Goal: Task Accomplishment & Management: Use online tool/utility

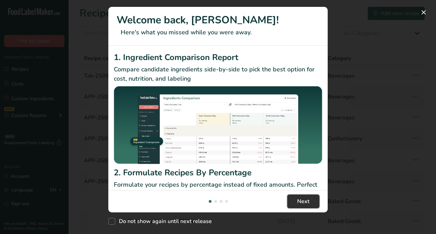
click at [301, 197] on span "Next" at bounding box center [303, 201] width 12 height 8
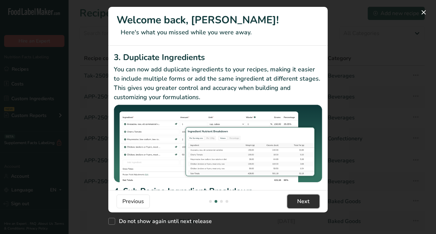
click at [301, 197] on span "Next" at bounding box center [303, 201] width 12 height 8
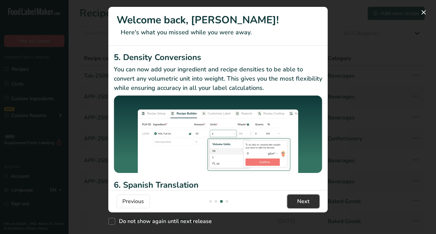
click at [301, 197] on span "Next" at bounding box center [303, 201] width 12 height 8
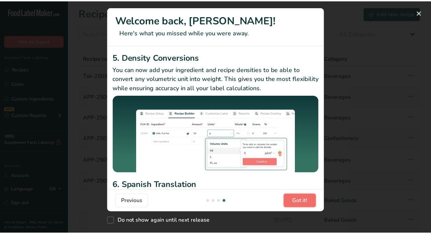
scroll to position [0, 658]
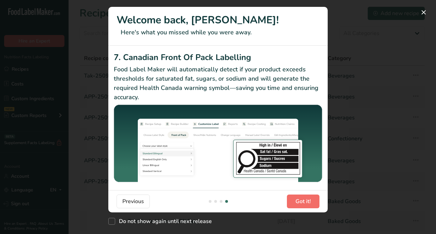
click at [301, 191] on footer "Previous Got it!" at bounding box center [217, 201] width 219 height 22
click at [306, 206] on button "Got it!" at bounding box center [303, 201] width 33 height 14
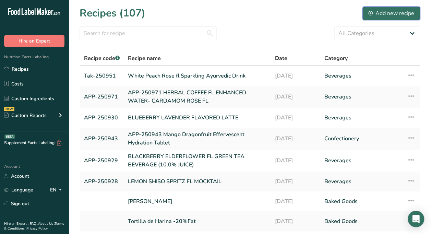
click at [389, 10] on div "Add new recipe" at bounding box center [391, 13] width 46 height 8
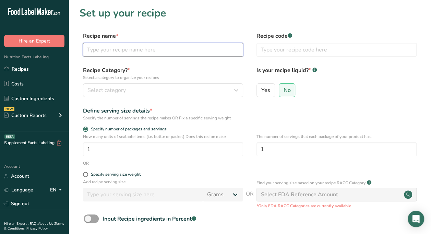
click at [182, 52] on input "text" at bounding box center [163, 50] width 160 height 14
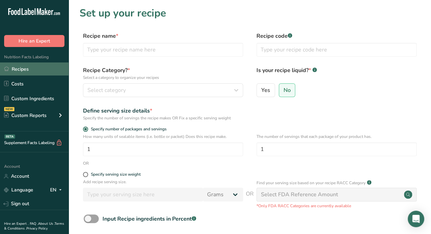
click at [27, 75] on link "Recipes" at bounding box center [34, 68] width 69 height 13
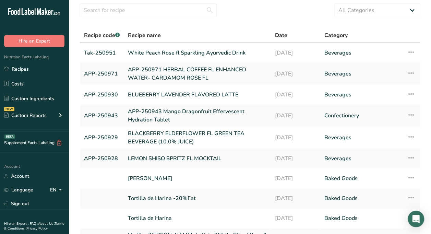
scroll to position [12, 0]
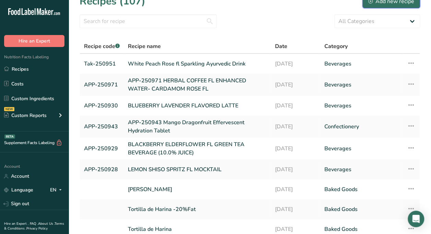
click at [378, 1] on div "Add new recipe" at bounding box center [391, 1] width 46 height 8
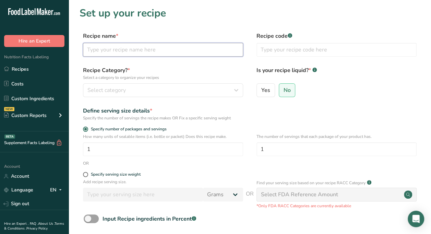
click at [175, 49] on input "text" at bounding box center [163, 50] width 160 height 14
type input "Red Velvet Flavored Coke Zero"
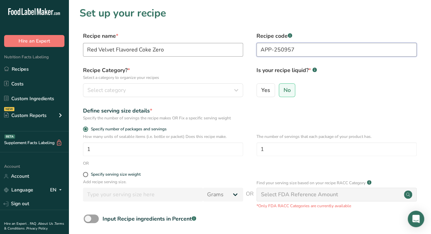
type input "APP-250957"
click at [175, 49] on input "Red Velvet Flavored Coke Zero" at bounding box center [163, 50] width 160 height 14
click at [261, 92] on span "Yes" at bounding box center [265, 90] width 9 height 7
click at [261, 92] on input "Yes" at bounding box center [259, 90] width 4 height 4
radio input "true"
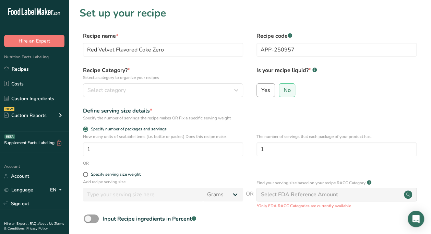
radio input "false"
select select "22"
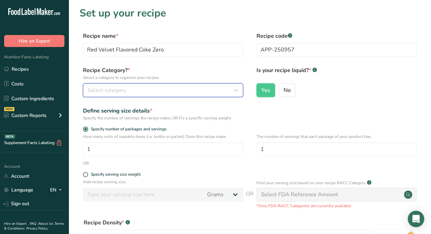
click at [189, 94] on button "Select category" at bounding box center [163, 90] width 160 height 14
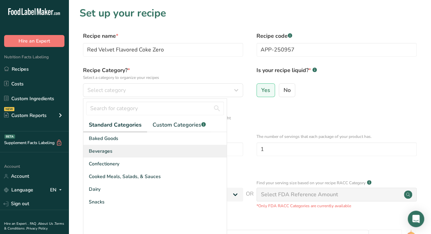
click at [143, 148] on div "Beverages" at bounding box center [154, 151] width 143 height 13
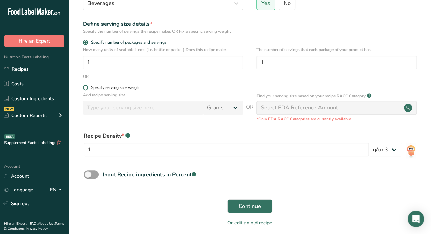
scroll to position [87, 0]
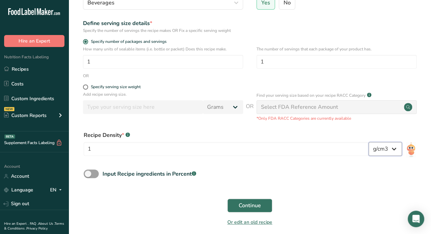
click at [385, 151] on select "lb/ft3 g/cm3" at bounding box center [384, 149] width 33 height 14
click at [360, 139] on div "Recipe Density * .a-a{fill:#347362;}.b-a{fill:#fff;} 1" at bounding box center [226, 145] width 285 height 29
click at [248, 209] on span "Continue" at bounding box center [249, 205] width 22 height 8
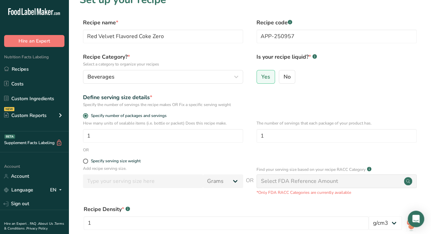
scroll to position [0, 0]
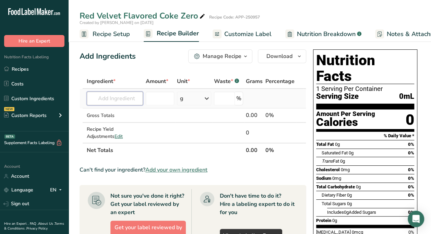
click at [129, 95] on input "text" at bounding box center [115, 98] width 56 height 14
type input "COKE ZERO"
click at [109, 123] on div "Add your own ingredient" at bounding box center [119, 123] width 55 height 7
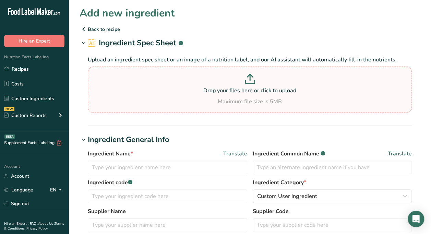
scroll to position [25, 0]
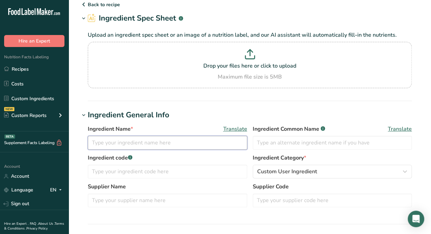
click at [149, 140] on input "text" at bounding box center [167, 143] width 159 height 14
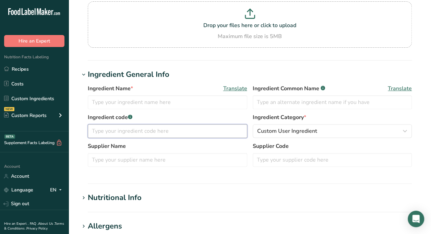
click at [211, 133] on input "text" at bounding box center [167, 131] width 159 height 14
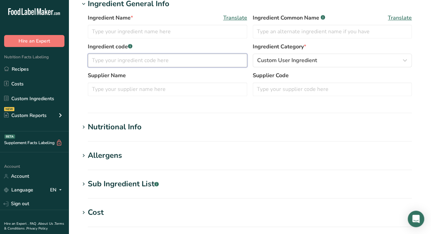
scroll to position [138, 0]
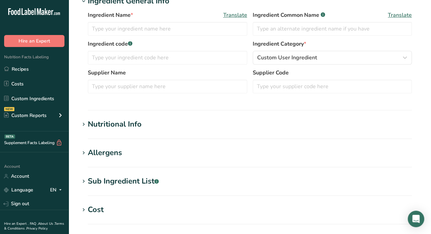
click at [153, 128] on h1 "Nutritional Info" at bounding box center [249, 124] width 340 height 11
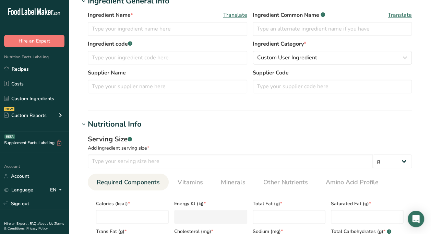
click at [153, 126] on h1 "Nutritional Info" at bounding box center [249, 124] width 340 height 11
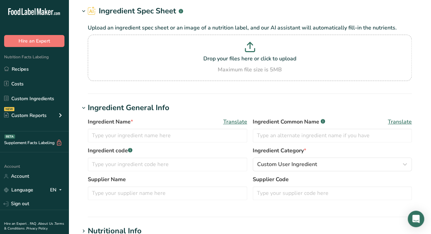
scroll to position [20, 0]
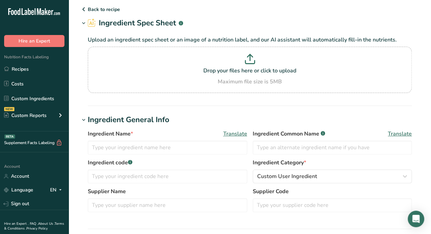
click at [105, 8] on p "Back to recipe" at bounding box center [249, 9] width 340 height 8
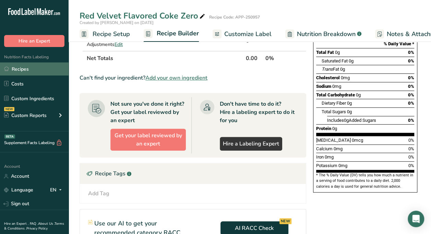
scroll to position [90, 0]
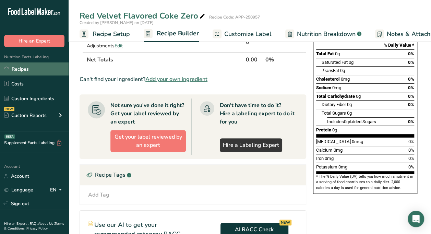
click at [38, 70] on link "Recipes" at bounding box center [34, 68] width 69 height 13
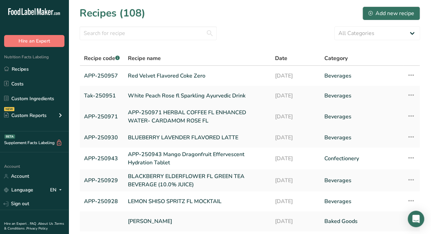
scroll to position [23, 0]
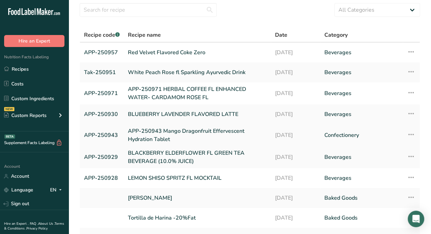
click at [155, 132] on link "APP-250943 Mango Dragonfruit Effervescent Hydration Tablet" at bounding box center [197, 135] width 139 height 16
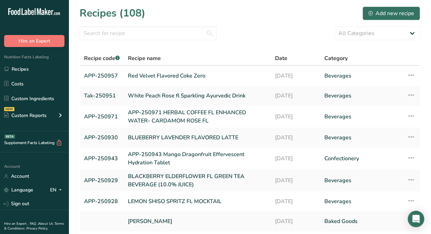
scroll to position [22, 0]
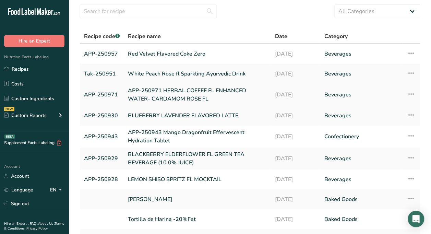
click at [168, 101] on link "APP-250971 HERBAL COFFEE FL ENHANCED WATER- CARDAMOM ROSE FL" at bounding box center [197, 94] width 139 height 16
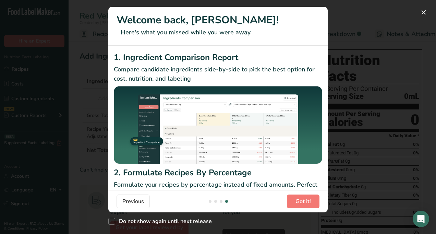
scroll to position [0, 658]
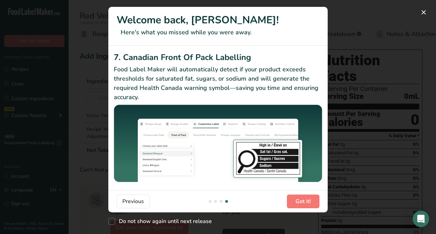
click at [300, 186] on div "7. Canadian Front Of Pack Labelling Food Label Maker will automatically detect …" at bounding box center [217, 118] width 219 height 144
click at [301, 196] on button "Got it!" at bounding box center [303, 201] width 33 height 14
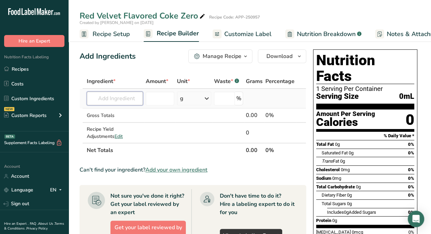
click at [120, 100] on input "text" at bounding box center [115, 98] width 56 height 14
click at [135, 95] on input "text" at bounding box center [115, 98] width 56 height 14
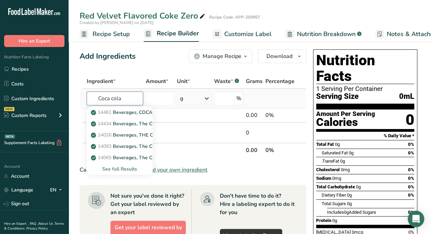
type input "Coca cola"
click at [108, 169] on div "See full Results" at bounding box center [119, 168] width 55 height 7
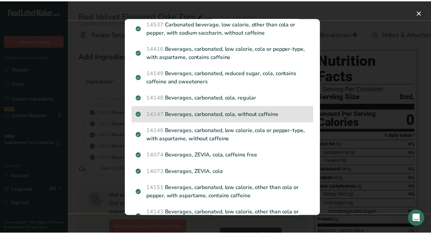
scroll to position [273, 0]
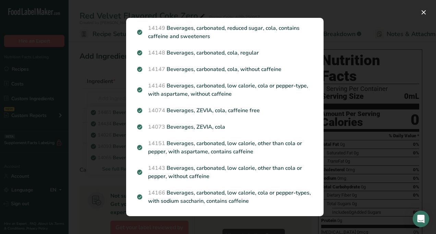
click at [353, 7] on div "Search results modal" at bounding box center [218, 117] width 436 height 234
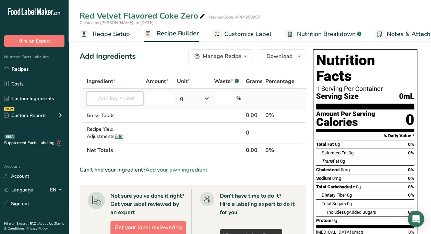
click at [134, 95] on input "text" at bounding box center [115, 98] width 56 height 14
type input "Coke zero"
click at [115, 125] on div "Add your own ingredient" at bounding box center [119, 123] width 55 height 7
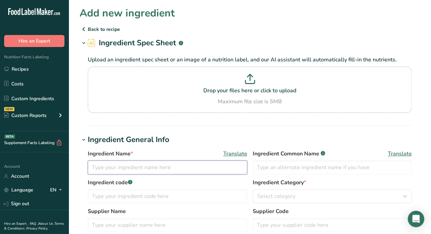
click at [138, 164] on input "text" at bounding box center [167, 167] width 159 height 14
type input "Coca Cola Zero"
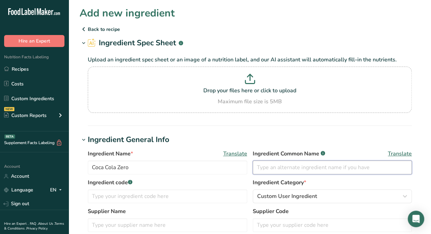
click at [282, 167] on input "text" at bounding box center [331, 167] width 159 height 14
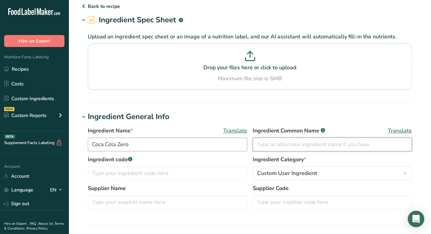
scroll to position [51, 0]
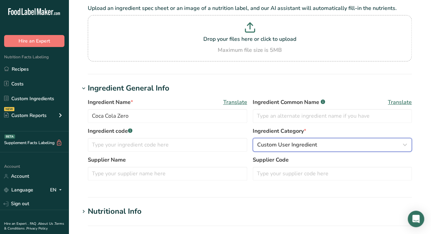
click at [267, 149] on button "Custom User Ingredient" at bounding box center [331, 145] width 159 height 14
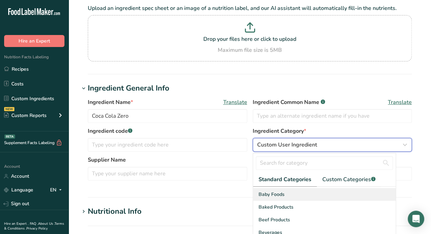
scroll to position [36, 0]
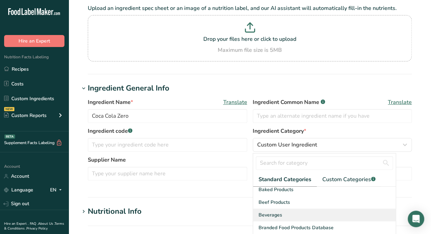
click at [291, 208] on div "Beverages" at bounding box center [324, 214] width 143 height 13
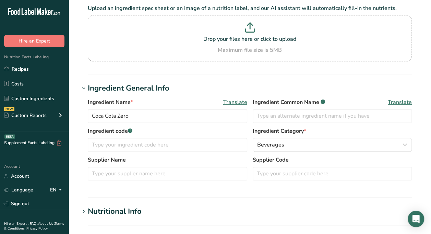
scroll to position [96, 0]
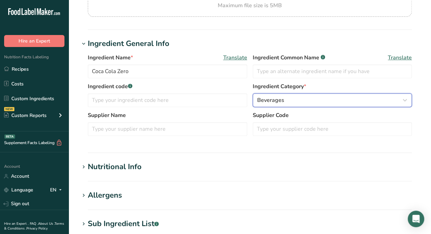
click at [273, 101] on span "Beverages" at bounding box center [270, 100] width 27 height 8
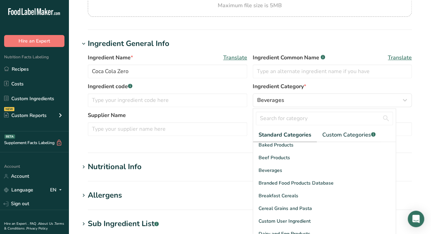
click at [235, 181] on hr at bounding box center [250, 181] width 324 height 1
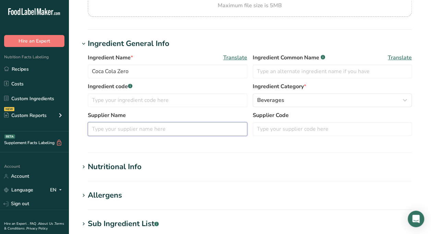
click at [174, 130] on input "text" at bounding box center [167, 129] width 159 height 14
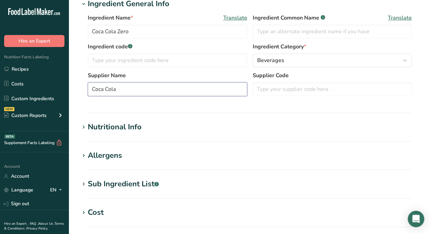
type input "Coca Cola"
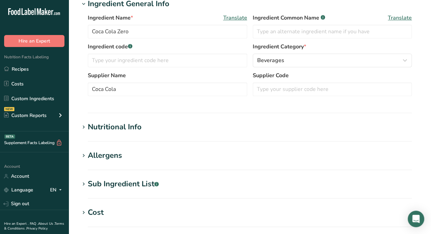
click at [154, 126] on h1 "Nutritional Info" at bounding box center [249, 126] width 340 height 11
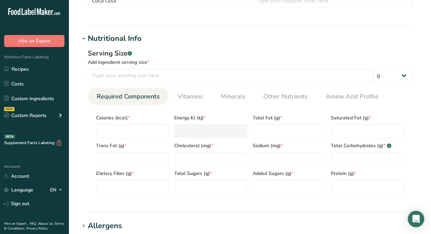
scroll to position [224, 0]
click at [125, 134] on input "number" at bounding box center [132, 131] width 73 height 14
type input "0"
type KJ "0"
type input "0"
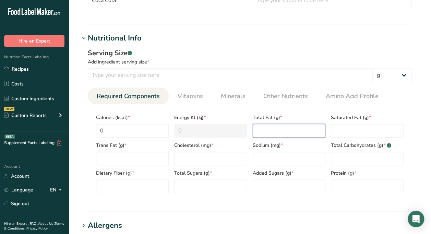
click at [262, 126] on Fat "number" at bounding box center [288, 131] width 73 height 14
type Fat "0"
type input "0"
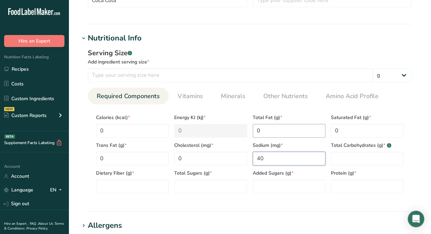
type input "40"
type Carbohydrates "0"
type Fiber "0"
type Sugars "0"
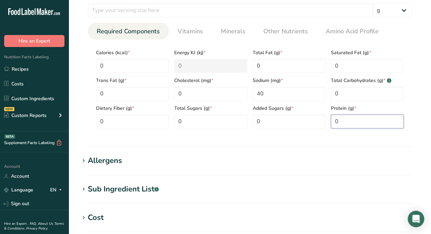
scroll to position [290, 0]
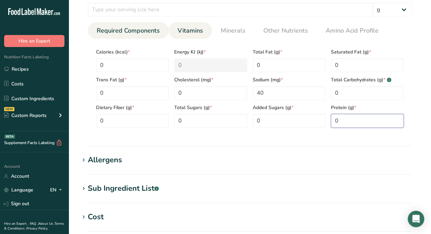
type input "0"
click at [184, 27] on span "Vitamins" at bounding box center [189, 30] width 25 height 9
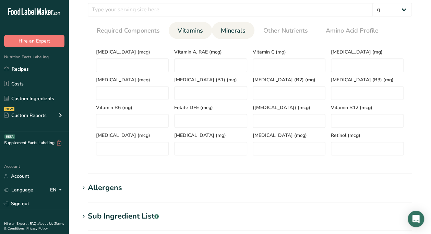
click at [227, 31] on span "Minerals" at bounding box center [233, 30] width 25 height 9
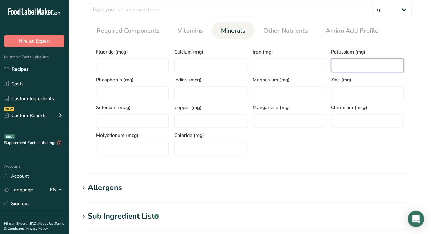
click at [351, 64] on input "number" at bounding box center [367, 65] width 73 height 14
type input "60"
click at [102, 183] on div "Allergens" at bounding box center [105, 187] width 34 height 11
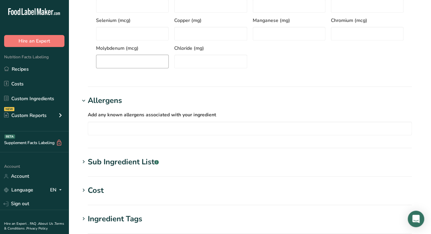
scroll to position [402, 0]
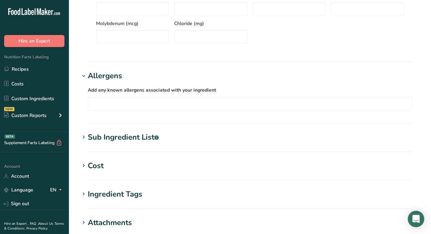
click at [107, 139] on div "Sub Ingredient List .a-a{fill:#347362;}.b-a{fill:#fff;}" at bounding box center [123, 137] width 71 height 11
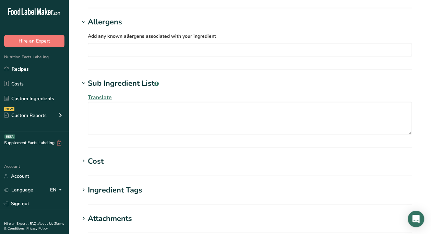
scroll to position [500, 0]
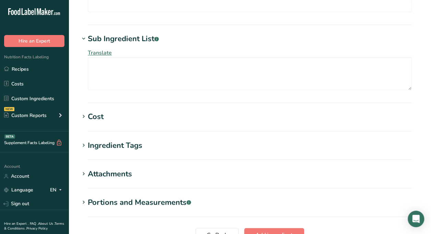
click at [107, 139] on div "Ingredient Tags" at bounding box center [115, 144] width 54 height 11
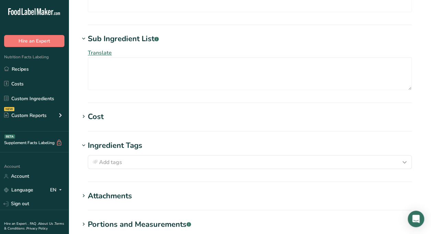
click at [107, 139] on div "Ingredient Tags" at bounding box center [115, 144] width 54 height 11
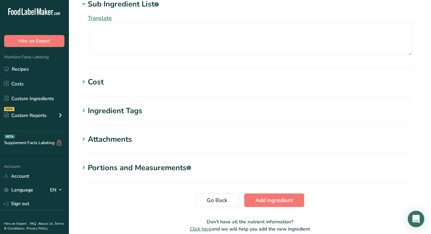
scroll to position [535, 0]
click at [112, 169] on div "Portions and Measurements .a-a{fill:#347362;}.b-a{fill:#fff;}" at bounding box center [139, 166] width 103 height 11
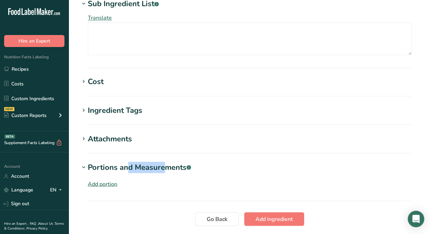
click at [112, 169] on div "Portions and Measurements .a-a{fill:#347362;}.b-a{fill:#fff;}" at bounding box center [139, 166] width 103 height 11
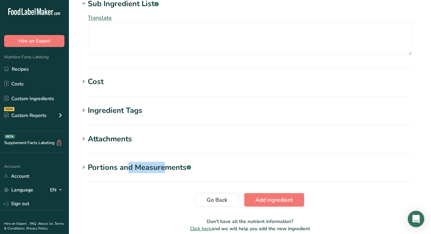
click at [112, 169] on div "Portions and Measurements .a-a{fill:#347362;}.b-a{fill:#fff;}" at bounding box center [139, 166] width 103 height 11
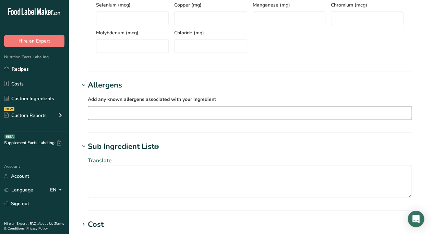
scroll to position [391, 0]
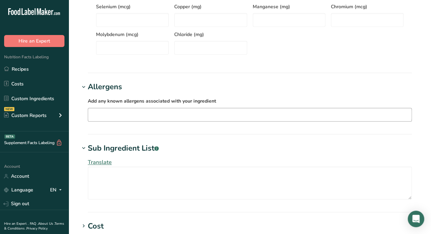
click at [116, 110] on input "text" at bounding box center [249, 114] width 323 height 11
click at [116, 86] on div "Allergens" at bounding box center [105, 86] width 34 height 11
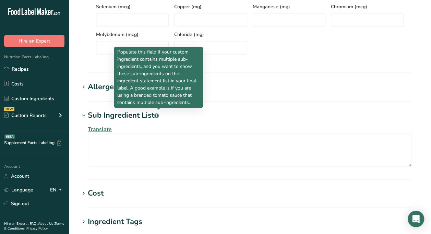
click at [158, 114] on rect at bounding box center [156, 115] width 4 height 4
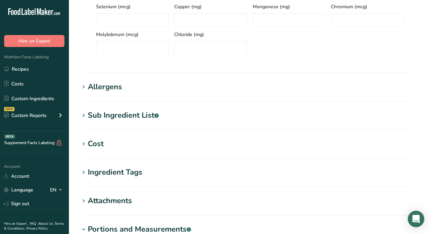
click at [158, 114] on rect at bounding box center [156, 115] width 4 height 4
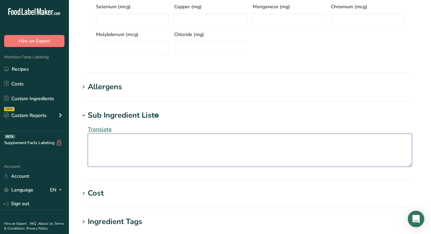
click at [130, 151] on textarea at bounding box center [250, 149] width 324 height 33
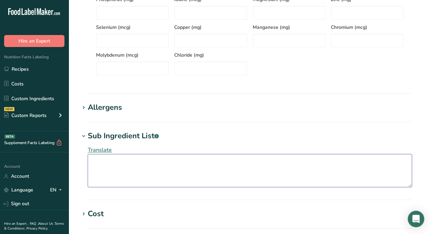
scroll to position [373, 0]
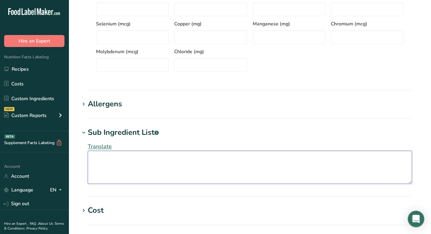
click at [128, 158] on textarea at bounding box center [250, 166] width 324 height 33
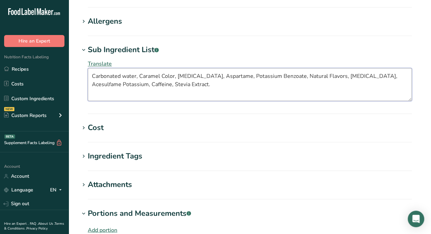
scroll to position [551, 0]
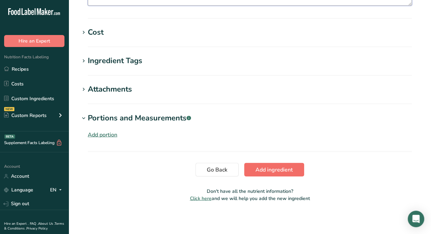
type textarea "Carbonated water, Caramel Color, [MEDICAL_DATA], Aspartame, Potassium Benzoate,…"
click at [266, 173] on button "Add ingredient" at bounding box center [274, 169] width 60 height 14
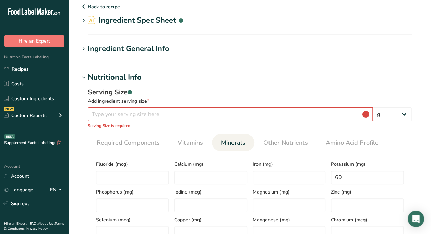
scroll to position [19, 0]
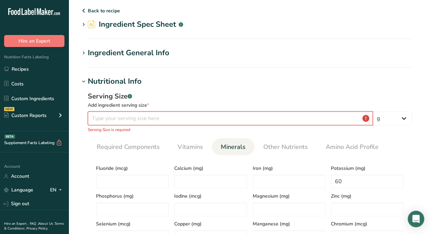
click at [151, 115] on input "number" at bounding box center [230, 118] width 285 height 14
click at [387, 119] on select "g kg mg mcg lb oz l mL fl oz tbsp tsp cup qt gallon" at bounding box center [391, 118] width 39 height 14
select select "5"
click at [372, 111] on select "g kg mg mcg lb oz l mL fl oz tbsp tsp cup qt gallon" at bounding box center [391, 118] width 39 height 14
click at [205, 120] on input "number" at bounding box center [230, 118] width 285 height 14
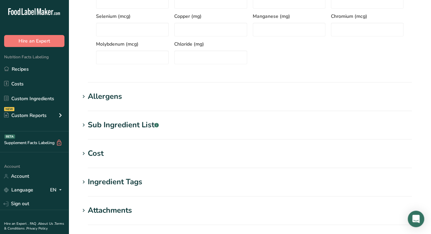
scroll to position [321, 0]
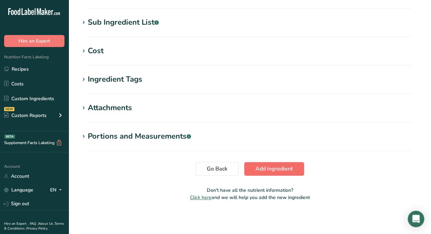
type input "355"
click at [280, 164] on span "Add ingredient" at bounding box center [273, 168] width 37 height 8
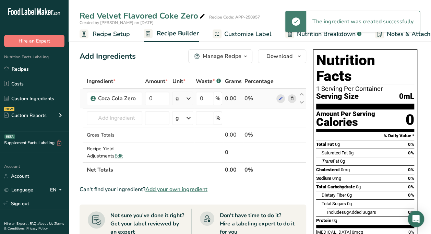
click at [186, 99] on icon at bounding box center [188, 98] width 8 height 12
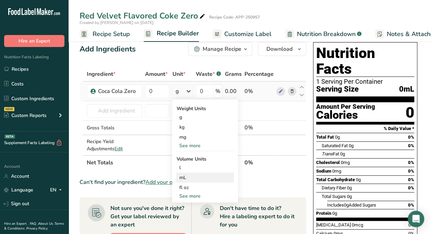
scroll to position [8, 0]
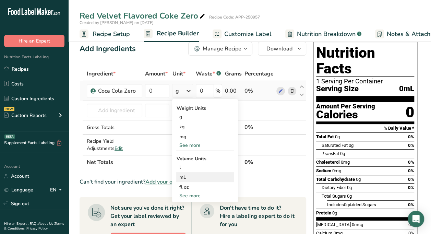
click at [192, 179] on div "mL" at bounding box center [205, 176] width 52 height 7
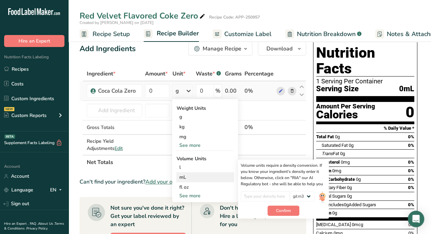
click at [208, 173] on div "mL" at bounding box center [205, 176] width 52 height 7
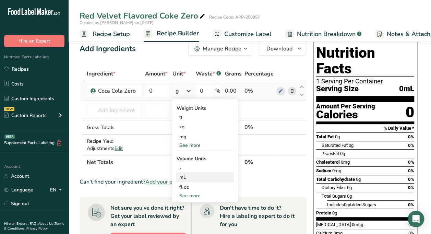
click at [188, 176] on div "mL" at bounding box center [205, 176] width 52 height 7
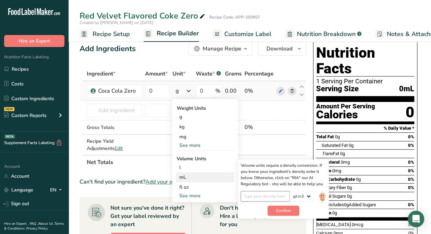
click at [276, 193] on input "number" at bounding box center [265, 196] width 49 height 10
click at [297, 196] on select "lb/ft3 g/cm3" at bounding box center [301, 196] width 25 height 10
click at [278, 182] on div "Volume units require a density conversion. If you know your ingredient's densit…" at bounding box center [283, 174] width 85 height 25
click at [263, 194] on input "number" at bounding box center [265, 196] width 49 height 10
click at [210, 75] on div "Waste * .a-a{fill:#347362;}.b-a{fill:#fff;}" at bounding box center [208, 74] width 25 height 8
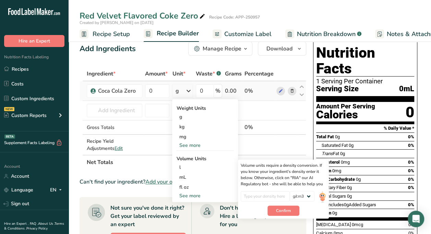
click at [183, 90] on div "g" at bounding box center [182, 91] width 21 height 14
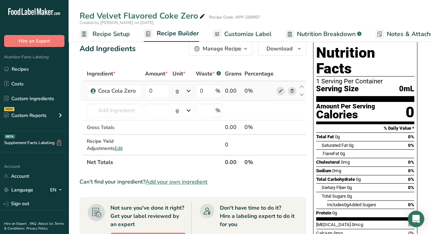
click at [174, 94] on div "g" at bounding box center [182, 91] width 21 height 14
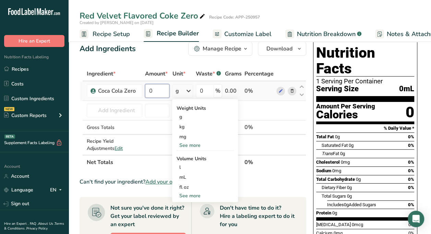
click at [162, 90] on input "0" at bounding box center [157, 91] width 24 height 14
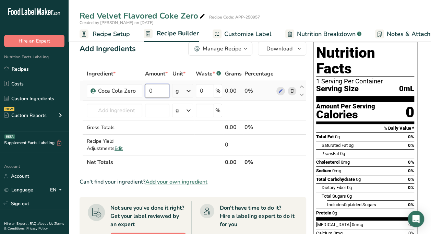
click at [162, 90] on input "0" at bounding box center [157, 91] width 24 height 14
click at [180, 91] on div "Ingredient * Amount * Unit * Waste * .a-a{fill:#347362;}.b-a{fill:#fff;} Grams …" at bounding box center [192, 117] width 226 height 103
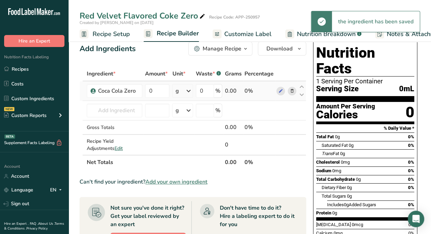
click at [187, 92] on icon at bounding box center [188, 91] width 8 height 12
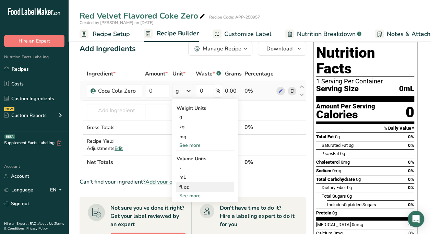
click at [190, 187] on div "fl oz" at bounding box center [205, 186] width 52 height 7
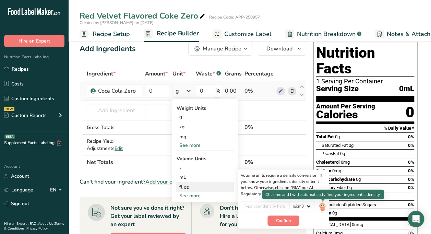
click at [322, 205] on img at bounding box center [322, 207] width 8 height 12
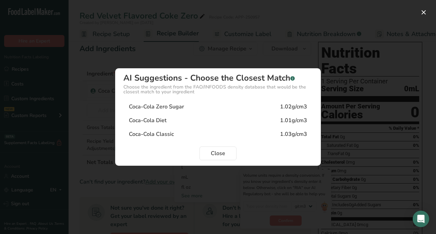
click at [221, 110] on div "Coca-Cola Zero Sugar 1.02g/cm3" at bounding box center [217, 107] width 189 height 14
type input "1.02"
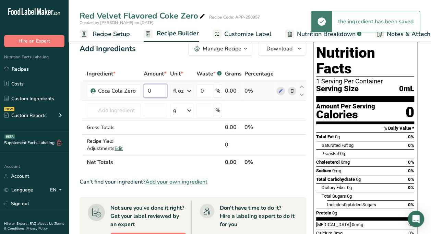
click at [157, 85] on input "0" at bounding box center [155, 91] width 23 height 14
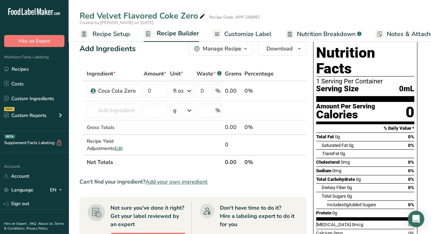
click at [181, 88] on div "Ingredient * Amount * Unit * Waste * .a-a{fill:#347362;}.b-a{fill:#fff;} Grams …" at bounding box center [192, 117] width 226 height 103
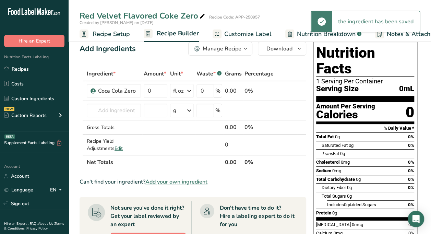
click at [186, 93] on icon at bounding box center [189, 91] width 8 height 12
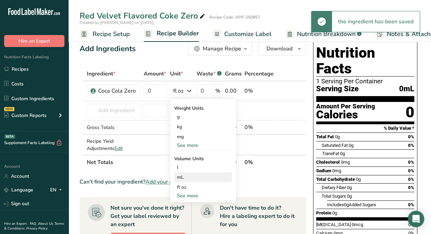
click at [187, 177] on div "mL" at bounding box center [203, 176] width 52 height 7
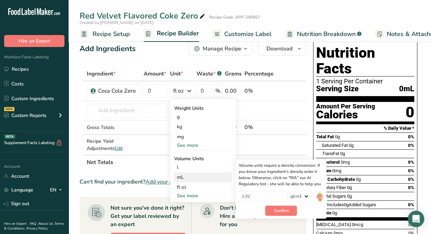
click at [177, 178] on div "mL" at bounding box center [203, 176] width 52 height 7
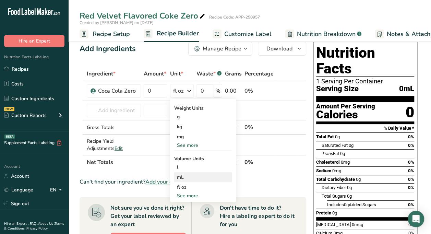
click at [178, 178] on div "mL" at bounding box center [203, 176] width 52 height 7
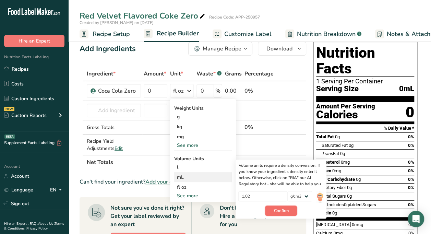
click at [284, 210] on span "Confirm" at bounding box center [280, 210] width 15 height 6
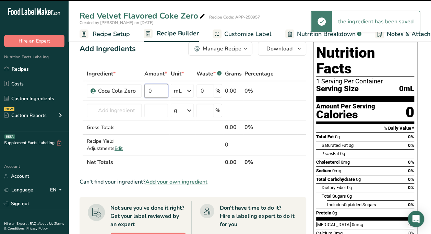
click at [159, 85] on input "0" at bounding box center [156, 91] width 24 height 14
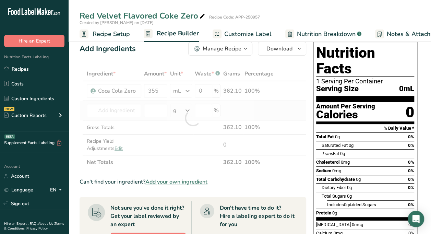
click at [247, 115] on div "Ingredient * Amount * Unit * Waste * .a-a{fill:#347362;}.b-a{fill:#fff;} Grams …" at bounding box center [192, 117] width 226 height 103
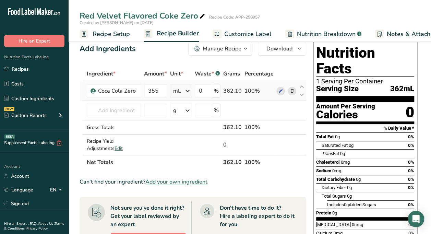
click at [220, 90] on div "0 %" at bounding box center [208, 91] width 26 height 14
click at [203, 91] on input "0" at bounding box center [203, 91] width 17 height 14
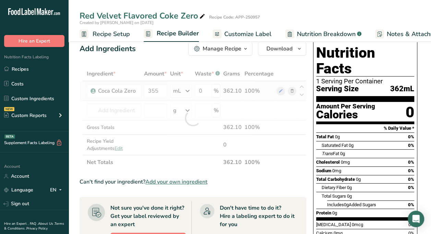
click at [184, 91] on div "Ingredient * Amount * Unit * Waste * .a-a{fill:#347362;}.b-a{fill:#fff;} Grams …" at bounding box center [192, 117] width 226 height 103
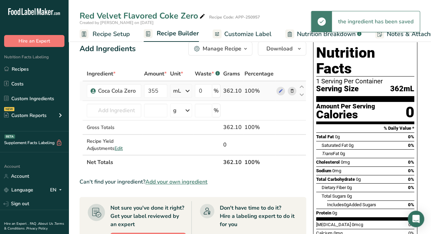
click at [189, 89] on icon at bounding box center [187, 91] width 8 height 12
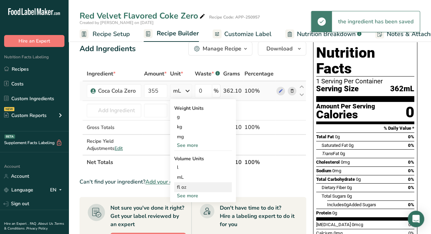
click at [177, 187] on div "fl oz" at bounding box center [203, 186] width 52 height 7
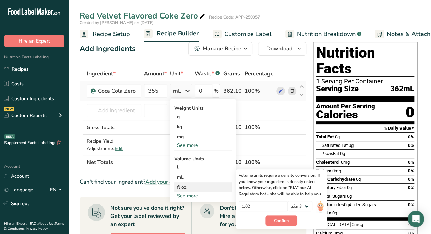
click at [189, 187] on div "fl oz" at bounding box center [203, 186] width 52 height 7
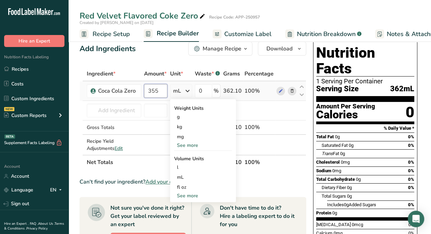
click at [162, 88] on input "355" at bounding box center [156, 91] width 24 height 14
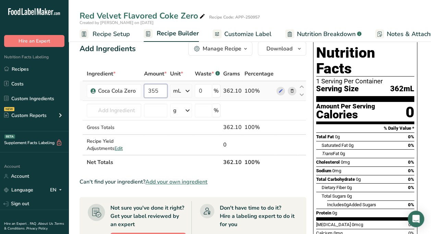
click at [162, 88] on input "355" at bounding box center [156, 91] width 24 height 14
type input "3"
type input "12"
click at [178, 90] on div "Ingredient * Amount * Unit * Waste * .a-a{fill:#347362;}.b-a{fill:#fff;} Grams …" at bounding box center [192, 117] width 226 height 103
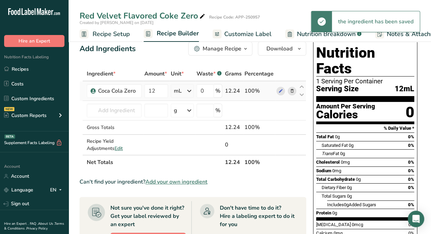
click at [184, 91] on div "mL" at bounding box center [182, 91] width 23 height 14
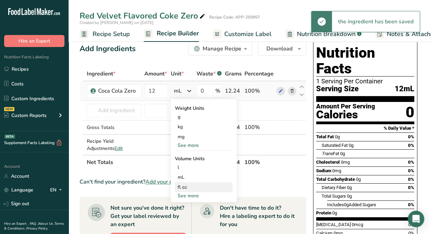
click at [182, 186] on div "fl oz" at bounding box center [203, 186] width 52 height 7
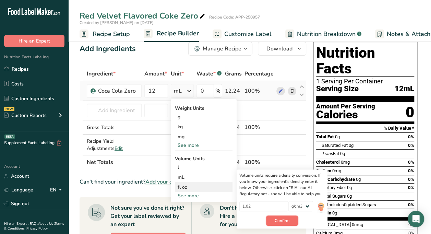
click at [293, 221] on button "Confirm" at bounding box center [282, 220] width 32 height 10
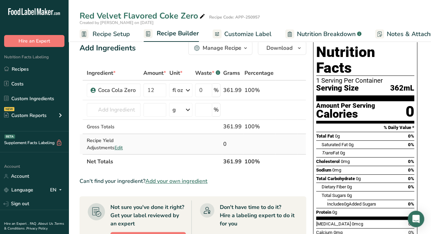
scroll to position [8, 0]
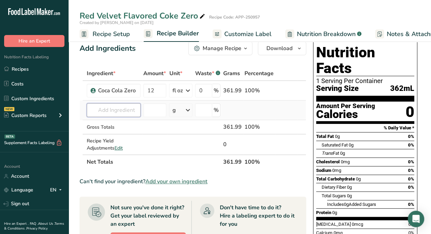
click at [136, 113] on input "text" at bounding box center [114, 110] width 54 height 14
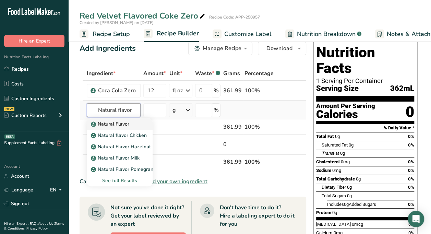
type input "Natural flavor"
click at [128, 125] on p "Natural Flavor" at bounding box center [110, 123] width 37 height 7
type input "Natural Flavor"
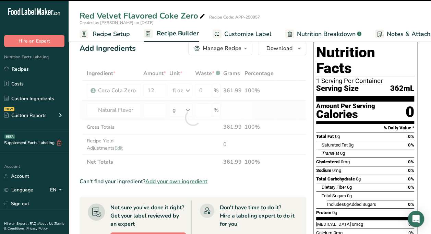
type input "0"
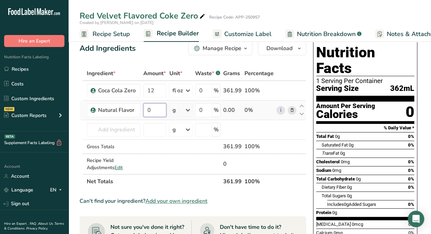
click at [159, 109] on input "0" at bounding box center [154, 110] width 23 height 14
type input "0.82"
click at [238, 122] on div "Ingredient * Amount * Unit * Waste * .a-a{fill:#347362;}.b-a{fill:#fff;} Grams …" at bounding box center [192, 127] width 226 height 122
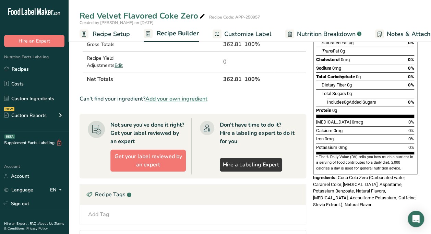
scroll to position [146, 0]
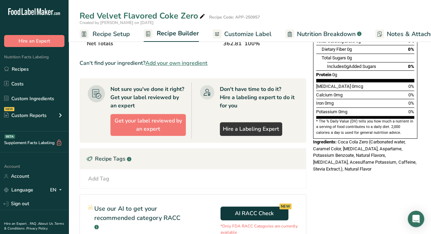
click at [369, 139] on span "Coca Cola Zero (Carbonated water, Caramel Color, [MEDICAL_DATA], Aspartame, Pot…" at bounding box center [364, 155] width 103 height 32
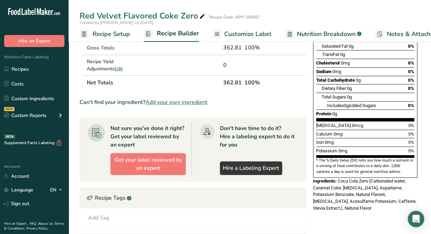
scroll to position [0, 0]
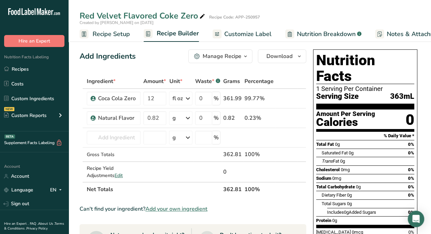
click at [227, 35] on span "Customize Label" at bounding box center [247, 33] width 47 height 9
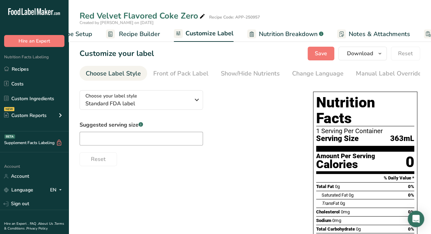
scroll to position [0, 97]
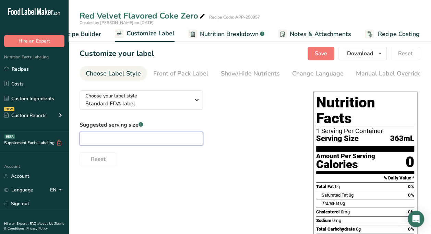
click at [185, 134] on input "text" at bounding box center [140, 139] width 123 height 14
type input "1 can"
click at [242, 156] on div "Reset" at bounding box center [189, 157] width 220 height 16
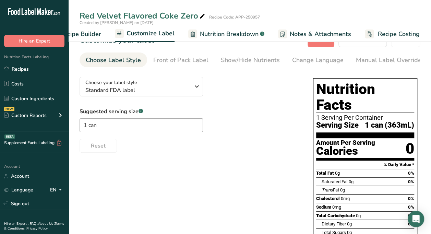
scroll to position [0, 0]
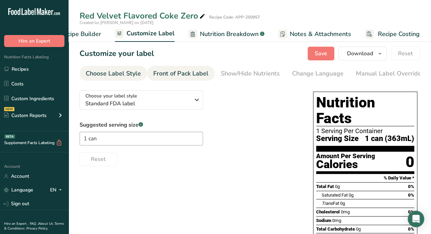
click at [179, 67] on link "Front of Pack Label" at bounding box center [180, 73] width 55 height 15
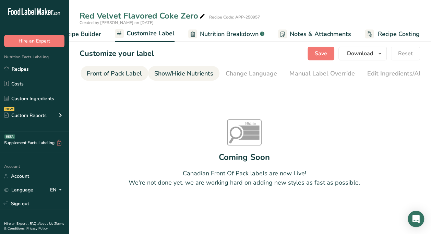
click at [200, 72] on div "Show/Hide Nutrients" at bounding box center [183, 73] width 59 height 9
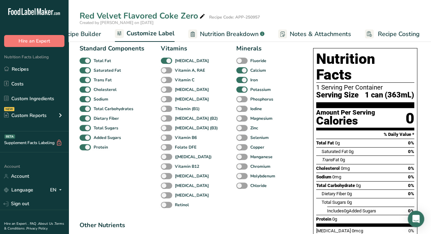
scroll to position [43, 0]
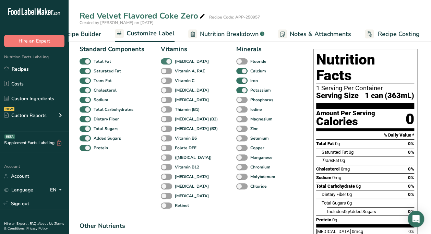
click at [181, 60] on b "[MEDICAL_DATA]" at bounding box center [192, 61] width 34 height 6
click at [165, 60] on input "[MEDICAL_DATA]" at bounding box center [163, 61] width 4 height 4
checkbox input "false"
click at [250, 71] on b "Calcium" at bounding box center [258, 71] width 16 height 6
click at [241, 71] on input "Calcium" at bounding box center [238, 71] width 4 height 4
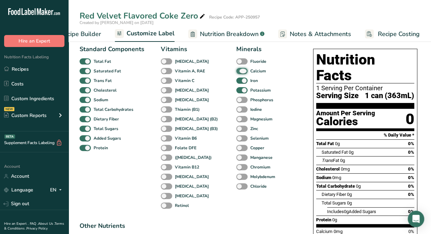
checkbox input "false"
click at [247, 80] on span "Iron" at bounding box center [252, 80] width 10 height 6
click at [238, 80] on input "Iron" at bounding box center [238, 80] width 4 height 4
checkbox input "false"
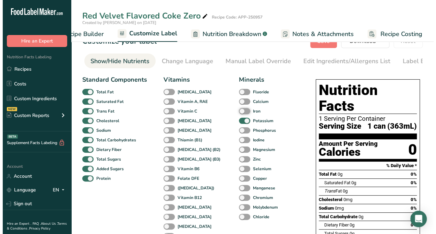
scroll to position [10, 0]
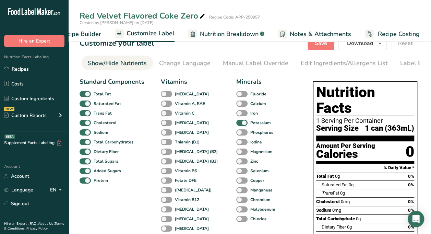
click at [229, 34] on span "Nutrition Breakdown" at bounding box center [229, 33] width 59 height 9
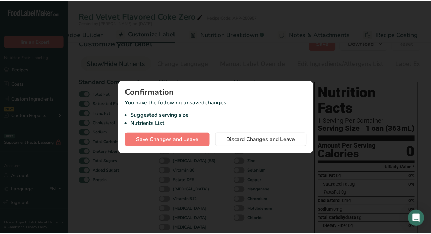
scroll to position [0, 91]
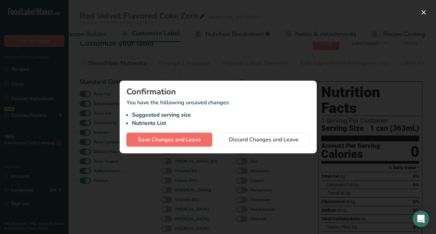
click at [187, 138] on span "Save Changes and Leave" at bounding box center [169, 139] width 63 height 8
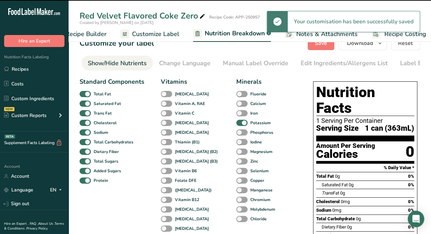
select select "Calories"
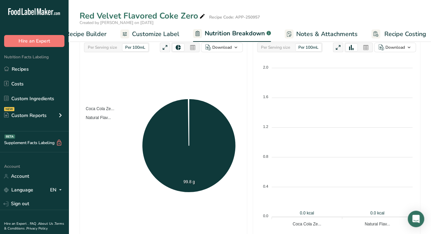
scroll to position [99, 0]
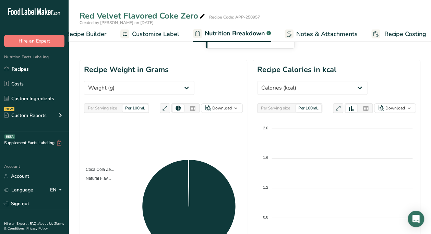
click at [167, 40] on link "Customize Label" at bounding box center [149, 33] width 59 height 15
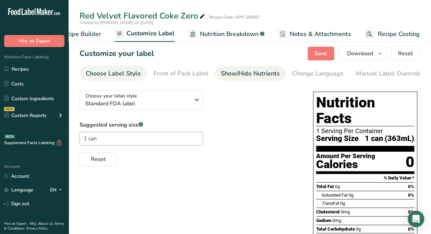
click at [237, 73] on div "Show/Hide Nutrients" at bounding box center [250, 73] width 59 height 9
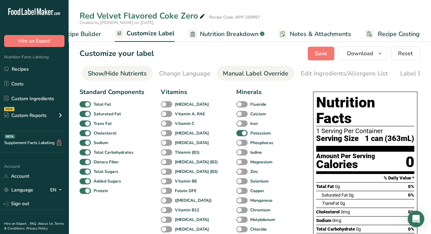
click at [236, 69] on div "Manual Label Override" at bounding box center [255, 73] width 65 height 9
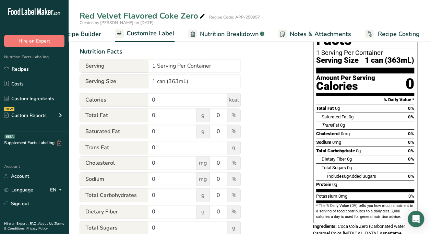
scroll to position [126, 0]
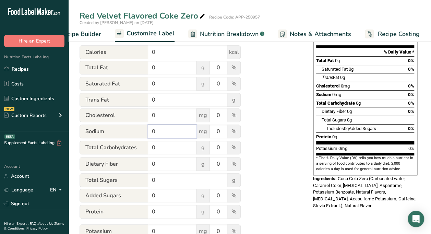
click at [162, 134] on input "0" at bounding box center [172, 131] width 48 height 14
type input "3"
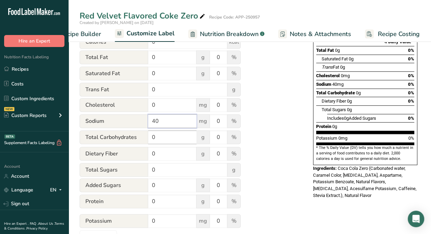
scroll to position [158, 0]
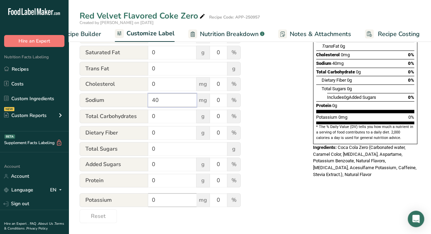
type input "40"
click at [154, 200] on input "0" at bounding box center [172, 200] width 48 height 14
type input "60"
click at [297, 183] on div "Utilize this manual override feature to get full control over the nutrition lab…" at bounding box center [189, 75] width 220 height 295
click at [221, 200] on input "0" at bounding box center [218, 200] width 17 height 14
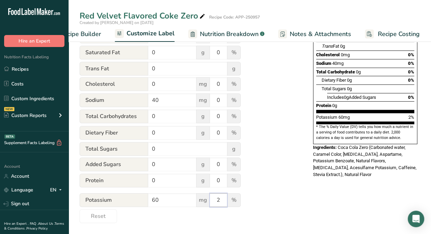
type input "2"
click at [269, 168] on div "Utilize this manual override feature to get full control over the nutrition lab…" at bounding box center [189, 75] width 220 height 295
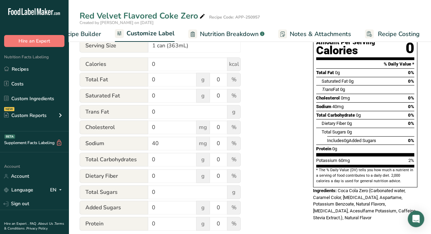
scroll to position [114, 0]
click at [221, 146] on input "0" at bounding box center [218, 143] width 17 height 14
type input "2"
click at [287, 138] on div "Utilize this manual override feature to get full control over the nutrition lab…" at bounding box center [189, 118] width 220 height 295
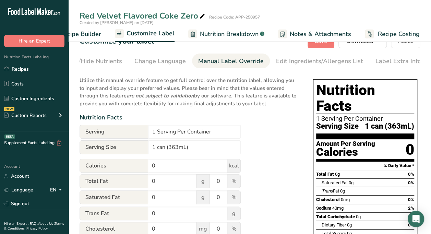
scroll to position [8, 0]
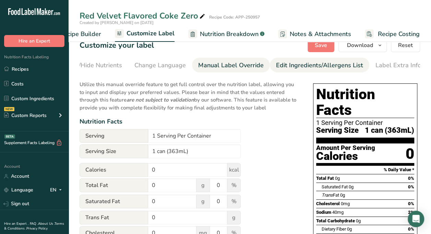
click at [289, 66] on div "Edit Ingredients/Allergens List" at bounding box center [319, 65] width 87 height 9
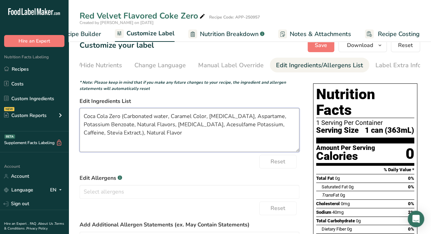
click at [121, 117] on textarea "Coca Cola Zero (Carbonated water, Caramel Color, [MEDICAL_DATA], Aspartame, Pot…" at bounding box center [189, 130] width 220 height 44
click at [290, 126] on textarea "Carbonated water, Caramel Color, [MEDICAL_DATA], Aspartame, Potassium Benzoate,…" at bounding box center [189, 130] width 220 height 44
type textarea "Carbonated water, Caramel Color, [MEDICAL_DATA], Aspartame, Potassium Benzoate,…"
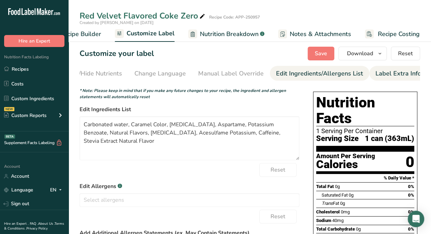
click at [383, 76] on div "Label Extra Info" at bounding box center [398, 73] width 46 height 9
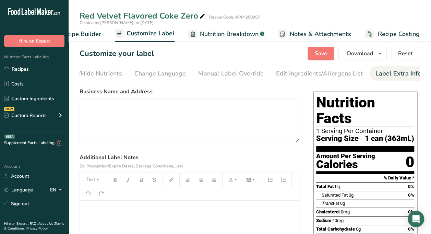
click at [394, 134] on span "1 can (363mL)" at bounding box center [389, 138] width 49 height 9
click at [302, 78] on link "Edit Ingredients/Allergens List" at bounding box center [319, 73] width 87 height 15
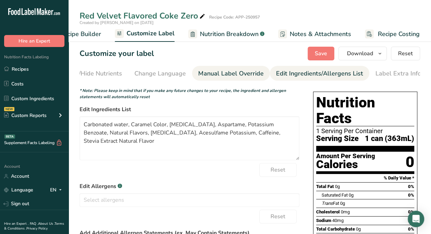
click at [208, 72] on div "Manual Label Override" at bounding box center [230, 73] width 65 height 9
type input "0"
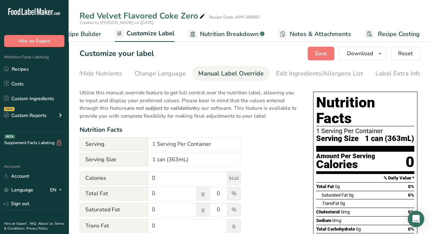
scroll to position [10, 0]
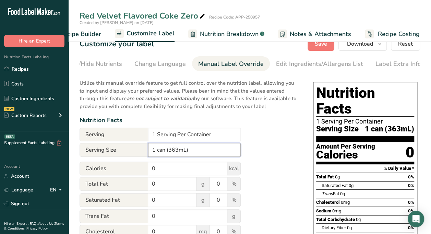
click at [178, 149] on input "1 can (363mL)" at bounding box center [194, 150] width 93 height 14
type input "1 can (355mL)"
click at [241, 119] on div "Nutrition Facts" at bounding box center [189, 119] width 220 height 9
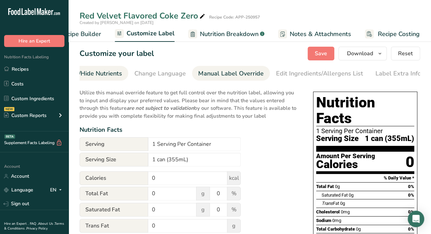
click at [120, 72] on li "Show/Hide Nutrients" at bounding box center [92, 73] width 71 height 15
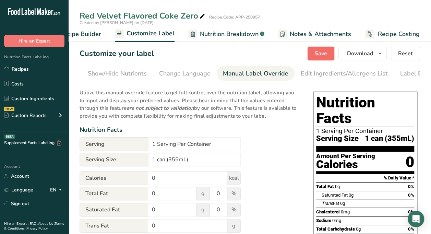
click at [314, 52] on button "Save" at bounding box center [320, 54] width 27 height 14
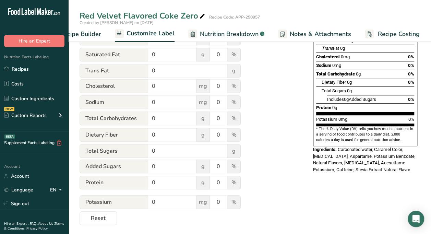
scroll to position [155, 0]
click at [162, 103] on input "0" at bounding box center [172, 102] width 48 height 14
type input "40"
click at [167, 199] on input "0" at bounding box center [172, 202] width 48 height 14
type input "60"
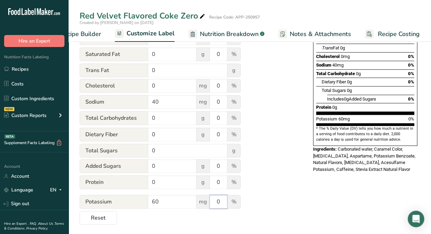
click at [219, 206] on input "0" at bounding box center [218, 202] width 17 height 14
type input "2"
click at [224, 106] on input "0" at bounding box center [218, 102] width 17 height 14
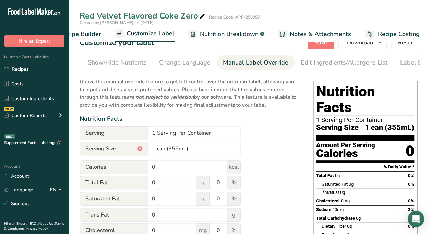
scroll to position [0, 0]
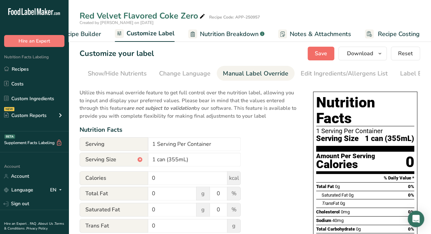
type input "2"
click at [326, 60] on button "Save" at bounding box center [320, 54] width 27 height 14
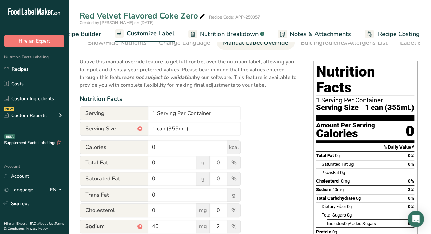
scroll to position [30, 0]
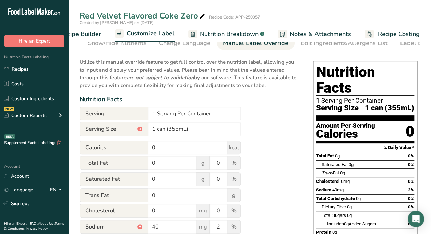
click at [92, 30] on span "Recipe Builder" at bounding box center [80, 33] width 41 height 9
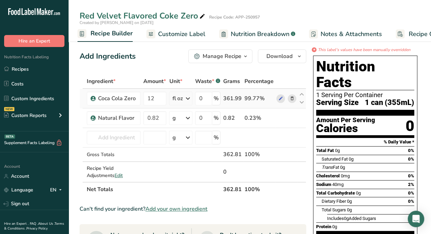
click at [229, 96] on div "361.99" at bounding box center [232, 98] width 19 height 8
click at [254, 98] on div "99.77%" at bounding box center [258, 98] width 29 height 8
click at [187, 103] on icon at bounding box center [188, 98] width 8 height 12
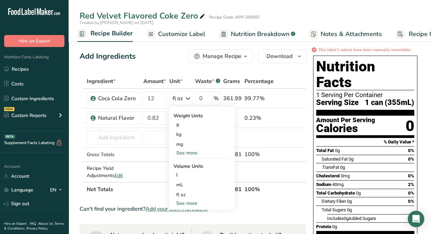
click at [218, 62] on button "Manage Recipe" at bounding box center [220, 56] width 64 height 14
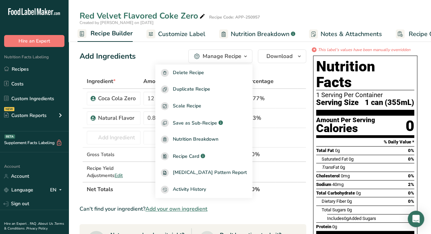
click at [152, 85] on span "Amount *" at bounding box center [154, 81] width 23 height 8
click at [234, 36] on span "Nutrition Breakdown" at bounding box center [260, 33] width 59 height 9
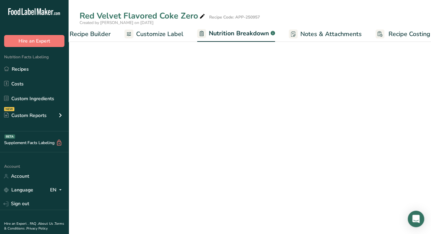
scroll to position [0, 97]
select select "Calories"
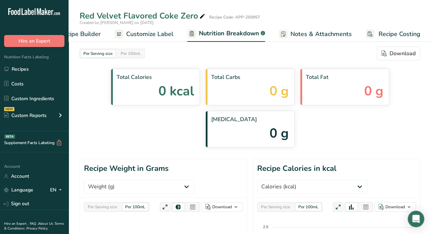
click at [160, 35] on span "Customize Label" at bounding box center [149, 33] width 47 height 9
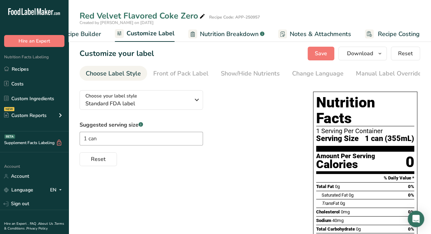
click at [99, 35] on span "Recipe Builder" at bounding box center [80, 33] width 41 height 9
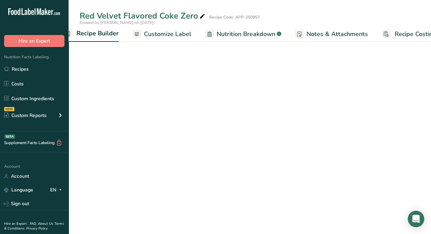
scroll to position [0, 66]
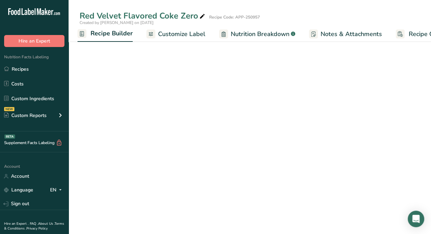
select select "22"
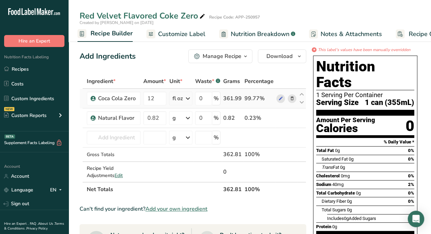
click at [182, 98] on div "fl oz" at bounding box center [177, 98] width 10 height 8
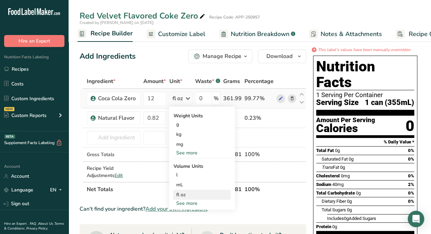
click at [189, 194] on div "fl oz" at bounding box center [202, 194] width 52 height 7
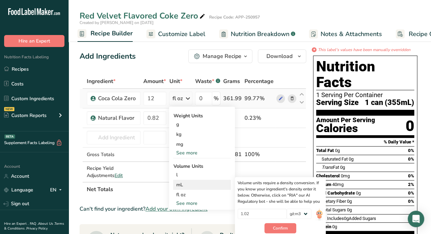
click at [188, 184] on div "mL" at bounding box center [202, 184] width 52 height 7
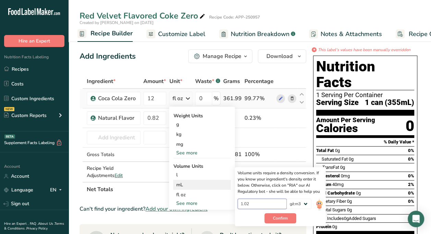
click at [272, 204] on input "1.02" at bounding box center [261, 203] width 49 height 10
type input "1.00"
click at [277, 221] on button "Confirm" at bounding box center [280, 218] width 32 height 10
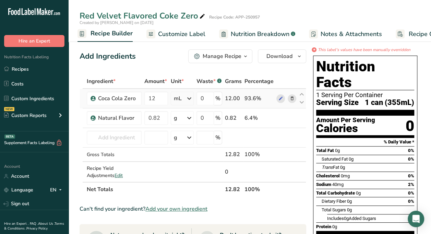
click at [192, 97] on icon at bounding box center [189, 98] width 8 height 12
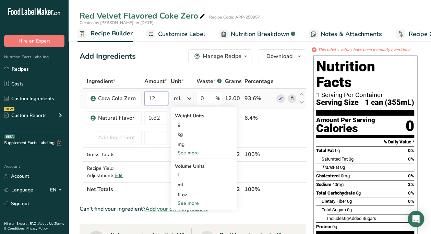
click at [162, 97] on input "12" at bounding box center [156, 98] width 24 height 14
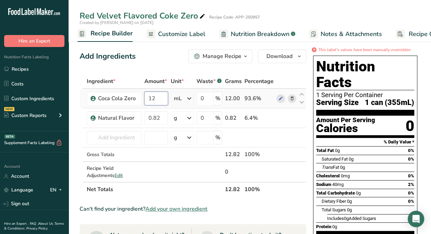
type input "1"
type input "355"
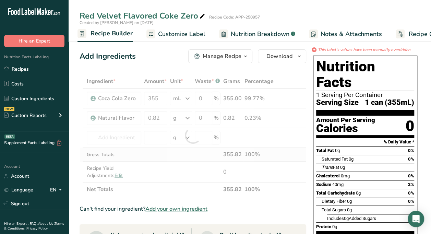
click at [276, 147] on div "Ingredient * Amount * Unit * Waste * .a-a{fill:#347362;}.b-a{fill:#fff;} Grams …" at bounding box center [192, 135] width 226 height 122
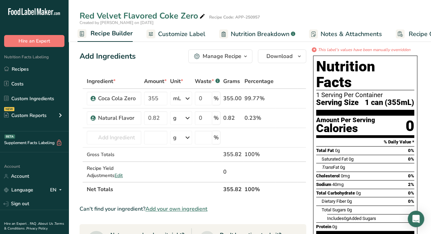
click at [174, 32] on span "Customize Label" at bounding box center [181, 33] width 47 height 9
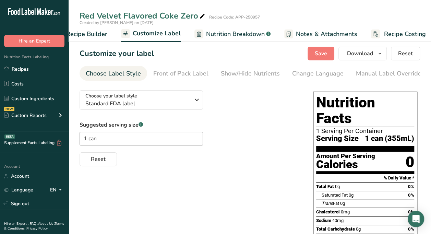
scroll to position [0, 97]
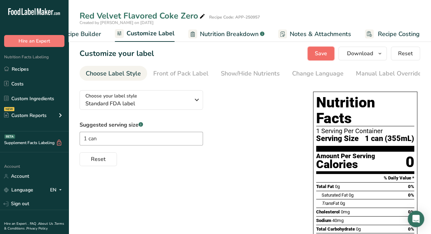
click at [311, 52] on button "Save" at bounding box center [320, 54] width 27 height 14
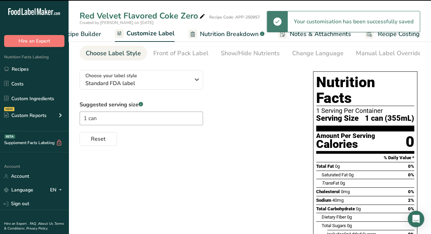
scroll to position [26, 0]
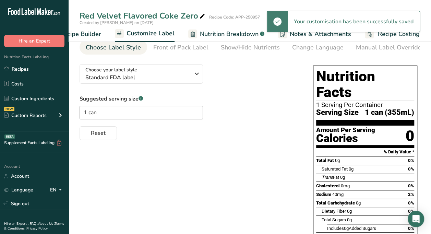
click at [89, 32] on span "Recipe Builder" at bounding box center [80, 33] width 41 height 9
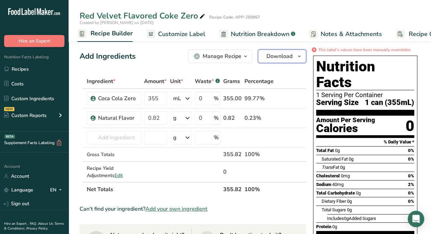
click at [301, 58] on icon "button" at bounding box center [298, 56] width 5 height 9
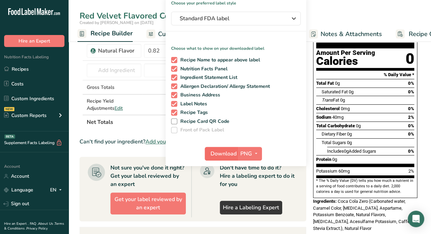
scroll to position [67, 0]
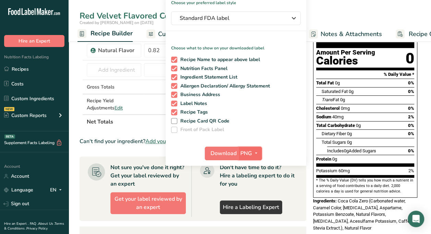
click at [246, 153] on span "PNG" at bounding box center [246, 153] width 12 height 8
click at [249, 196] on link "PDF" at bounding box center [251, 200] width 22 height 11
click at [220, 144] on div "Download PDF PNG BMP SVG PDF TXT" at bounding box center [235, 155] width 140 height 22
click at [218, 148] on button "Download" at bounding box center [222, 153] width 34 height 14
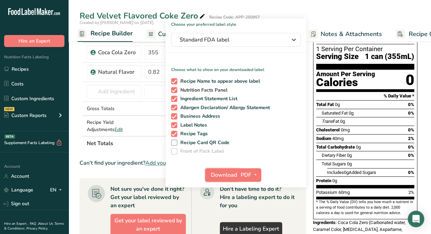
scroll to position [46, 0]
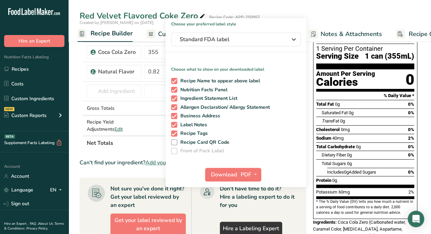
click at [325, 22] on div "Created by [PERSON_NAME] on [DATE]" at bounding box center [250, 23] width 362 height 6
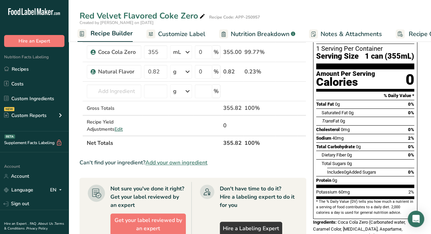
click at [197, 32] on span "Customize Label" at bounding box center [181, 33] width 47 height 9
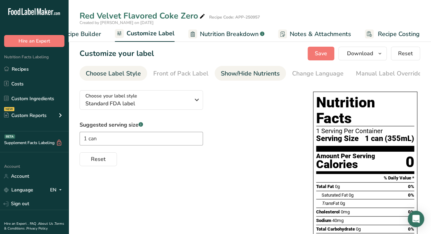
click at [275, 71] on div "Show/Hide Nutrients" at bounding box center [250, 73] width 59 height 9
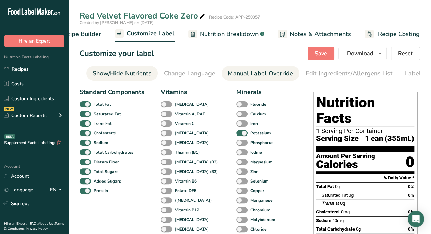
scroll to position [0, 133]
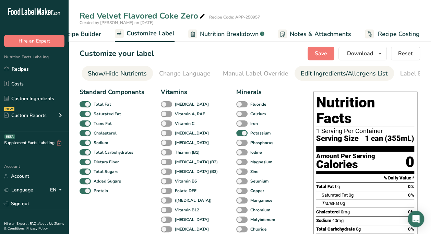
click at [295, 71] on li "Edit Ingredients/Allergens List" at bounding box center [343, 73] width 99 height 15
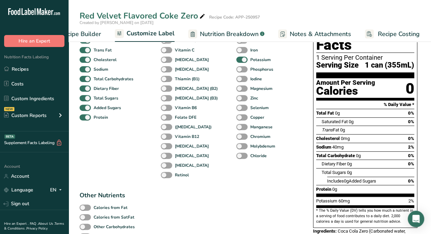
scroll to position [0, 0]
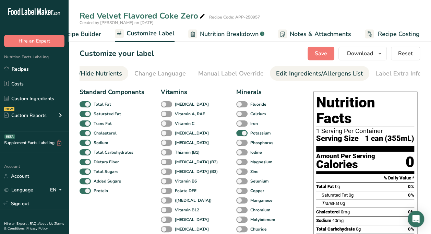
click at [302, 72] on div "Edit Ingredients/Allergens List" at bounding box center [319, 73] width 87 height 9
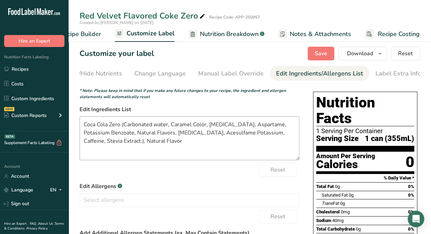
scroll to position [27, 0]
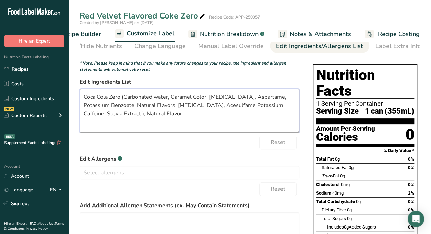
click at [125, 100] on textarea "Coca Cola Zero (Carbonated water, Caramel Color, [MEDICAL_DATA], Aspartame, Pot…" at bounding box center [189, 111] width 220 height 44
click at [288, 108] on textarea "Carbonated water, Caramel Color, [MEDICAL_DATA], Aspartame, Potassium Benzoate,…" at bounding box center [189, 111] width 220 height 44
click at [122, 118] on textarea "Carbonated water, Caramel Color, [MEDICAL_DATA], Aspartame, Potassium Benzoate,…" at bounding box center [189, 111] width 220 height 44
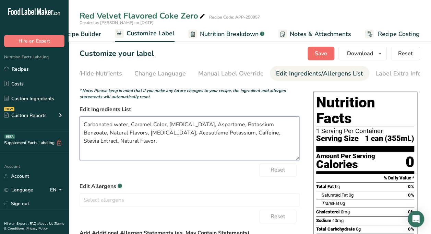
type textarea "Carbonated water, Caramel Color, [MEDICAL_DATA], Aspartame, Potassium Benzoate,…"
click at [323, 53] on span "Save" at bounding box center [321, 53] width 12 height 8
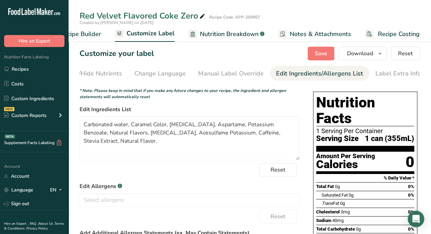
click at [84, 39] on link "Recipe Builder" at bounding box center [74, 33] width 54 height 15
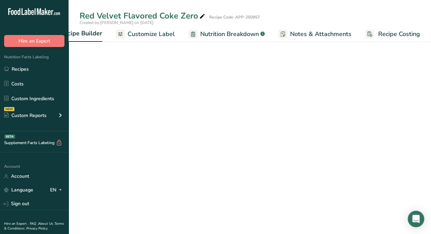
scroll to position [0, 66]
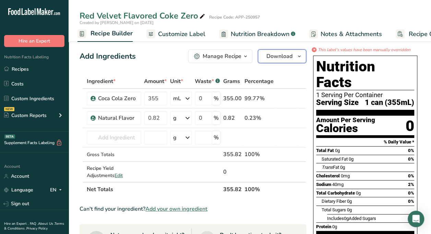
click at [267, 56] on span "Download" at bounding box center [279, 56] width 26 height 8
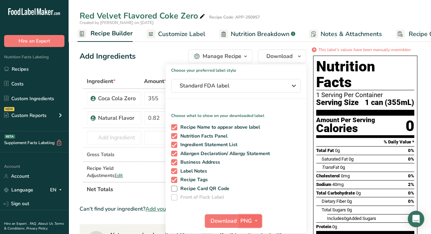
click at [246, 220] on span "PNG" at bounding box center [246, 221] width 12 height 8
click at [249, 225] on button "PNG" at bounding box center [250, 221] width 24 height 14
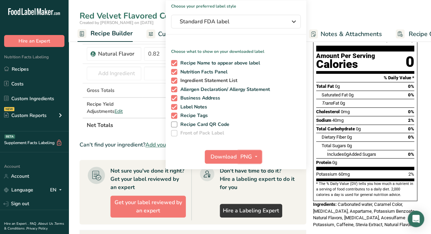
scroll to position [64, 0]
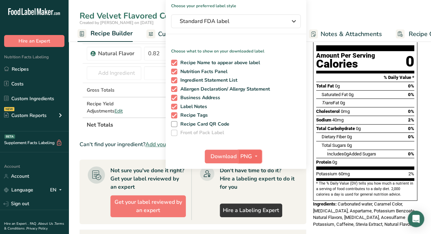
click at [249, 153] on span "PNG" at bounding box center [246, 156] width 12 height 8
click at [248, 202] on link "PDF" at bounding box center [251, 203] width 22 height 11
click at [225, 154] on span "Download" at bounding box center [224, 156] width 26 height 8
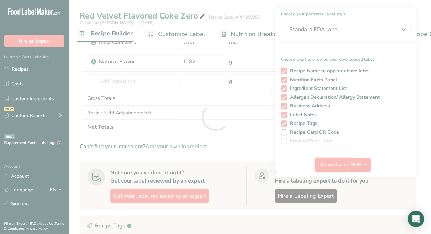
scroll to position [0, 0]
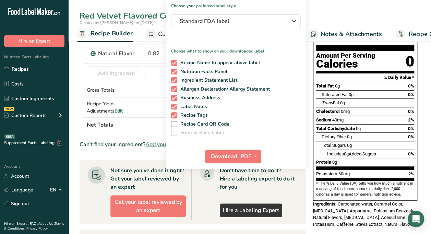
click at [126, 22] on span "Created by [PERSON_NAME] on [DATE]" at bounding box center [116, 22] width 74 height 5
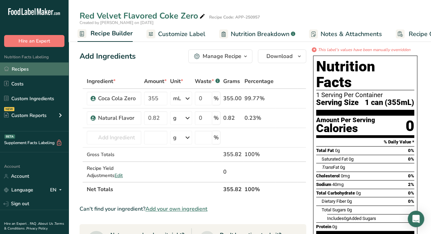
click at [35, 69] on link "Recipes" at bounding box center [34, 68] width 69 height 13
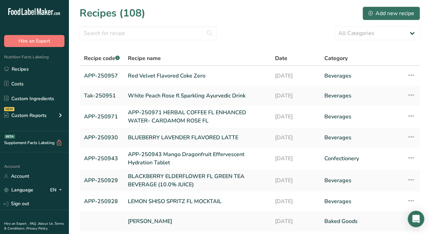
scroll to position [7, 0]
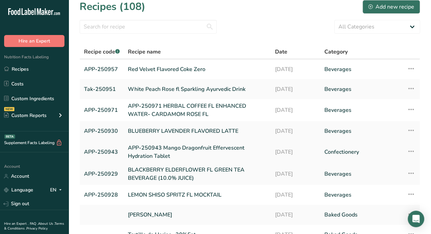
click at [187, 156] on link "APP-250943 Mango Dragonfruit Effervescent Hydration Tablet" at bounding box center [197, 152] width 139 height 16
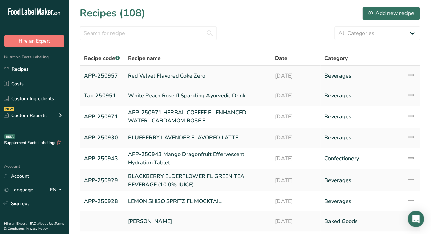
click at [133, 72] on link "Red Velvet Flavored Coke Zero" at bounding box center [197, 76] width 139 height 14
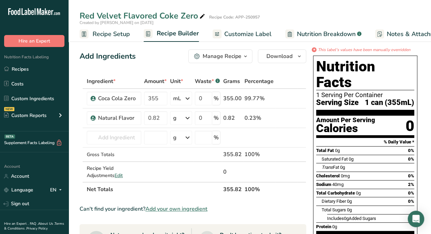
click at [113, 37] on span "Recipe Setup" at bounding box center [111, 33] width 37 height 9
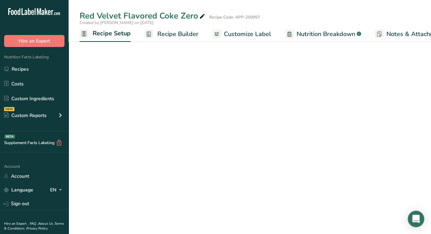
scroll to position [0, 2]
select select "22"
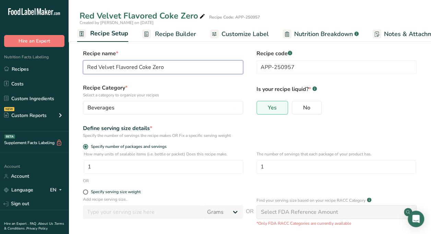
click at [87, 65] on input "Red Velvet Flavored Coke Zero" at bounding box center [163, 67] width 160 height 14
paste input "APP-250957\001"
type input "APP-250957: Red Velvet Flavored Coke Zero"
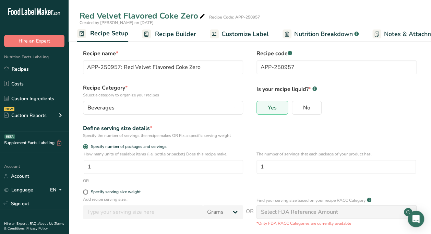
click at [167, 36] on span "Recipe Builder" at bounding box center [175, 33] width 41 height 9
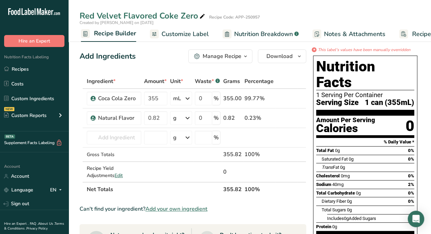
scroll to position [0, 66]
click at [200, 34] on span "Customize Label" at bounding box center [181, 33] width 47 height 9
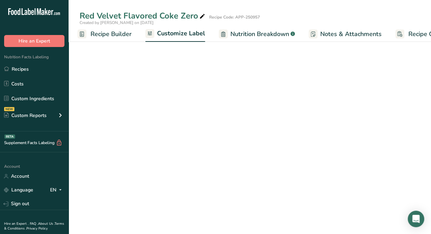
scroll to position [0, 97]
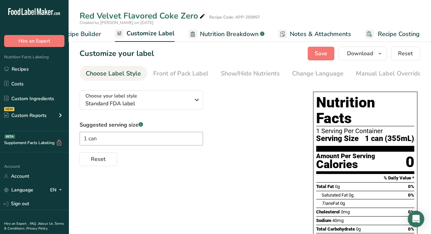
click at [329, 60] on section "Customize your label Save Download Choose what to show on your downloaded label…" at bounding box center [250, 191] width 362 height 310
click at [323, 56] on span "Save" at bounding box center [321, 53] width 12 height 8
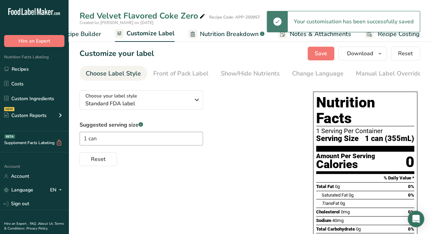
click at [91, 32] on span "Recipe Builder" at bounding box center [80, 33] width 41 height 9
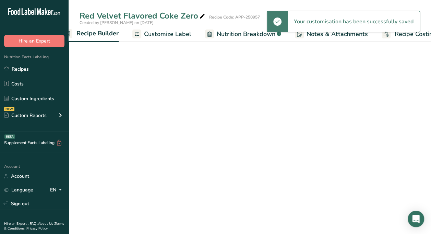
scroll to position [0, 66]
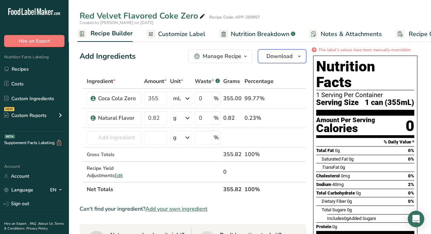
click at [292, 60] on button "Download" at bounding box center [282, 56] width 48 height 14
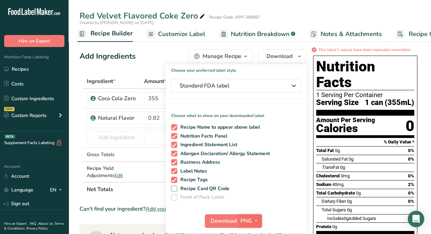
click at [249, 221] on span "PNG" at bounding box center [246, 221] width 12 height 8
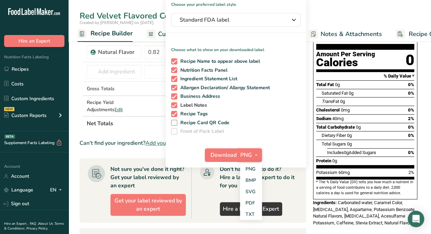
scroll to position [67, 0]
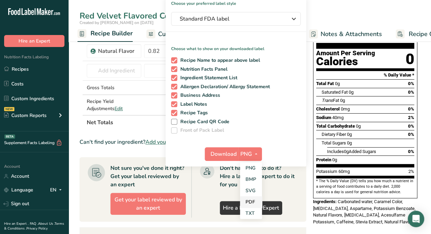
click at [250, 202] on link "PDF" at bounding box center [251, 201] width 22 height 11
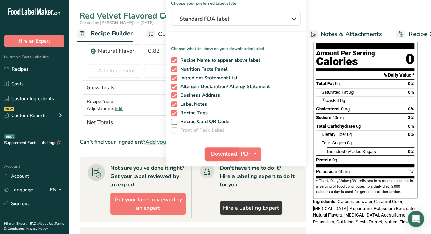
click at [224, 151] on span "Download" at bounding box center [224, 154] width 26 height 8
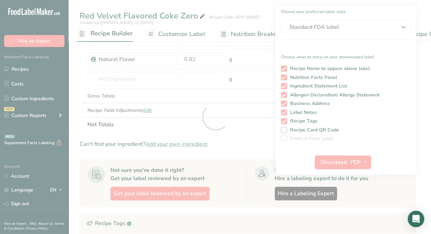
scroll to position [0, 0]
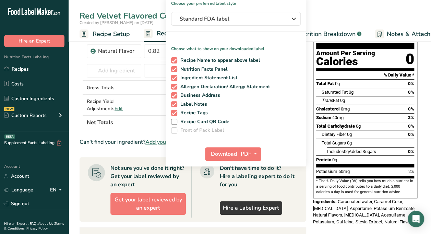
scroll to position [0, 66]
click at [323, 16] on div "Red Velvet Flavored Coke Zero Recipe Code: APP-250957" at bounding box center [250, 16] width 362 height 12
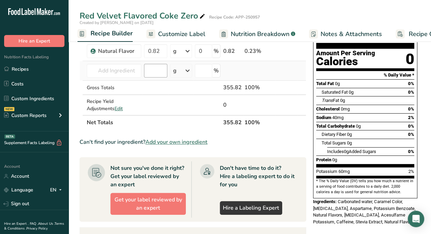
scroll to position [0, 0]
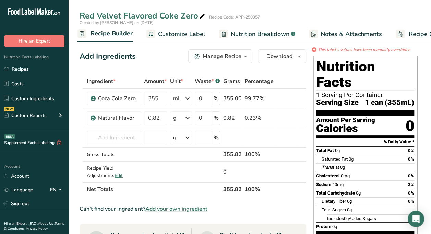
click at [114, 39] on link "Recipe Builder" at bounding box center [104, 34] width 55 height 16
click at [116, 36] on span "Recipe Builder" at bounding box center [111, 33] width 42 height 9
click at [103, 36] on span "Recipe Builder" at bounding box center [111, 33] width 42 height 9
click at [152, 38] on icon at bounding box center [150, 34] width 5 height 9
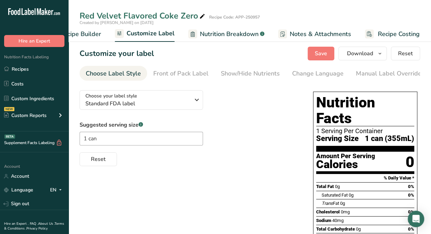
click at [90, 36] on span "Recipe Builder" at bounding box center [80, 33] width 41 height 9
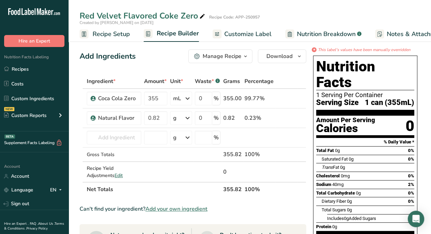
click at [99, 33] on span "Recipe Setup" at bounding box center [111, 33] width 37 height 9
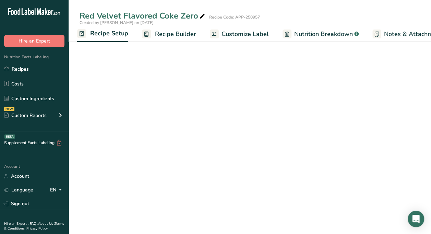
select select "22"
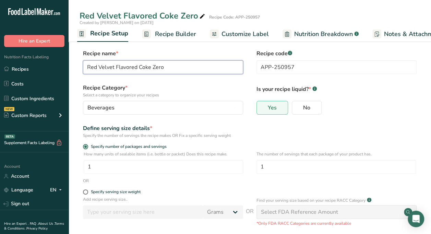
click at [88, 64] on input "Red Velvet Flavored Coke Zero" at bounding box center [163, 67] width 160 height 14
paste input "APP-250957\001"
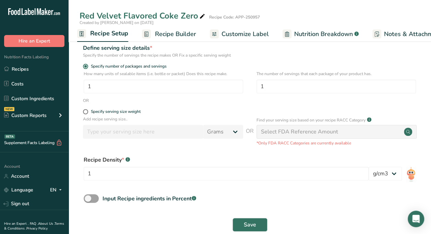
scroll to position [93, 0]
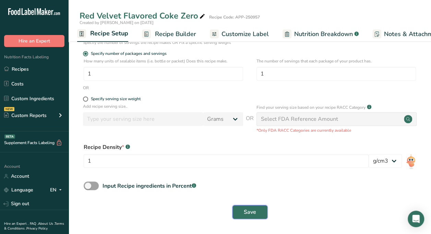
click at [243, 211] on button "Save" at bounding box center [249, 212] width 35 height 14
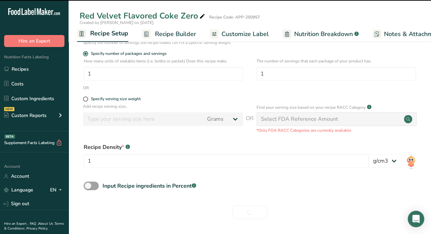
type input "APP-250957: Red Velvet Flavored Coke Zero"
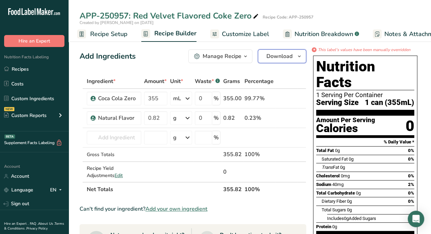
click at [303, 59] on span "button" at bounding box center [299, 56] width 8 height 8
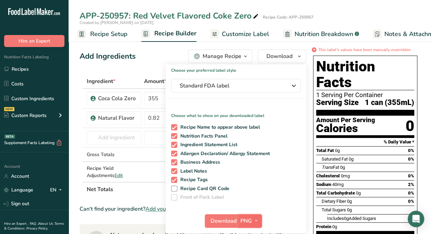
click at [258, 219] on span "button" at bounding box center [256, 221] width 8 height 8
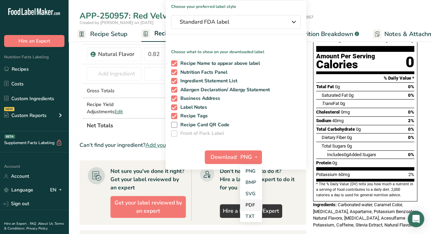
click at [254, 210] on link "PDF" at bounding box center [251, 204] width 22 height 11
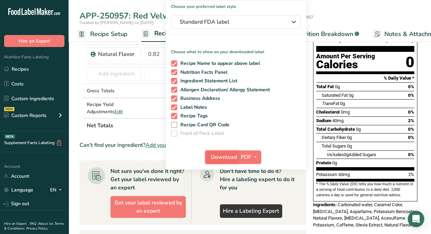
click at [224, 155] on span "Download" at bounding box center [224, 157] width 26 height 8
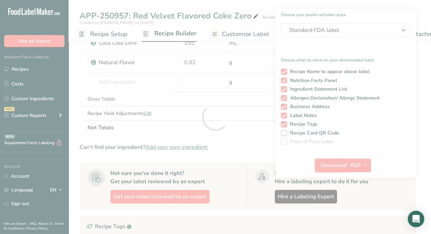
scroll to position [0, 0]
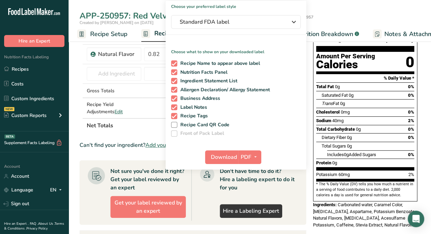
click at [147, 32] on icon at bounding box center [146, 33] width 4 height 5
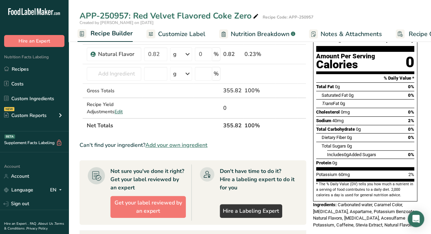
click at [188, 33] on span "Customize Label" at bounding box center [181, 33] width 47 height 9
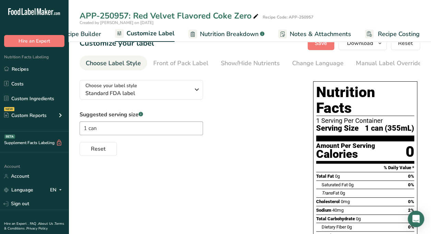
scroll to position [12, 0]
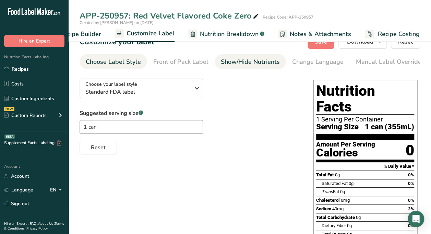
click at [263, 58] on div "Show/Hide Nutrients" at bounding box center [250, 61] width 59 height 9
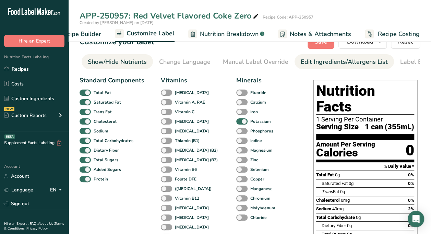
click at [300, 63] on div "Edit Ingredients/Allergens List" at bounding box center [343, 61] width 87 height 9
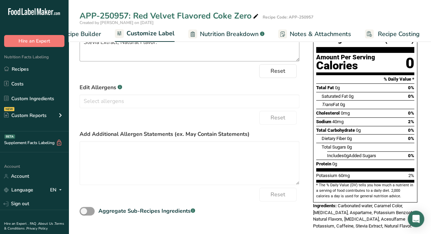
scroll to position [2, 0]
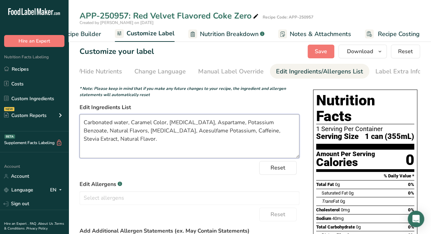
click at [156, 142] on textarea "Carbonated water, Caramel Color, [MEDICAL_DATA], Aspartame, Potassium Benzoate,…" at bounding box center [189, 136] width 220 height 44
type textarea "Carbonated water, Caramel Color, [MEDICAL_DATA], Aspartame, Potassium Benzoate,…"
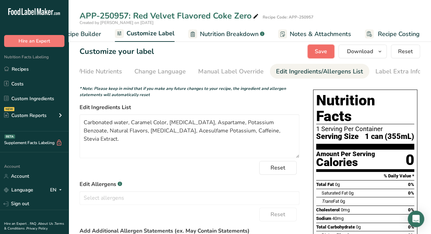
click at [311, 52] on button "Save" at bounding box center [320, 52] width 27 height 14
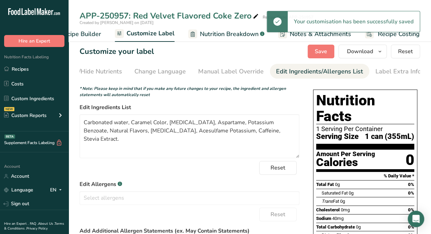
click at [93, 34] on span "Recipe Builder" at bounding box center [80, 33] width 41 height 9
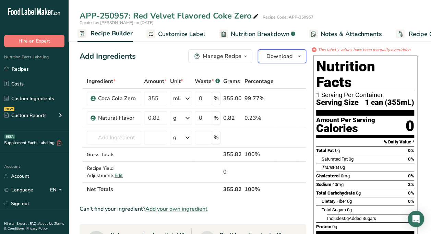
click at [301, 59] on icon "button" at bounding box center [298, 56] width 5 height 9
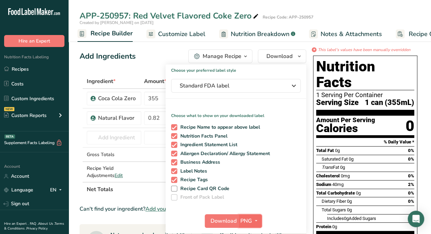
click at [249, 219] on span "PNG" at bounding box center [246, 221] width 12 height 8
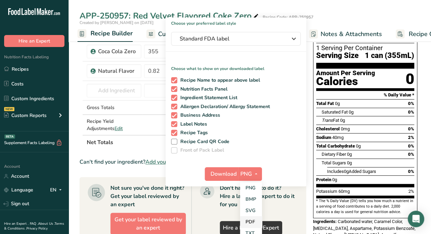
click at [247, 220] on link "PDF" at bounding box center [251, 221] width 22 height 11
click at [230, 171] on span "Download" at bounding box center [224, 174] width 26 height 8
